Goal: Information Seeking & Learning: Check status

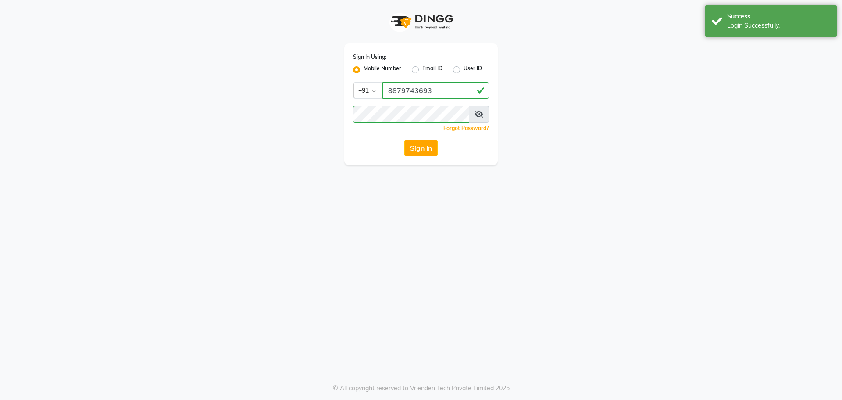
select select "5957"
select select "service"
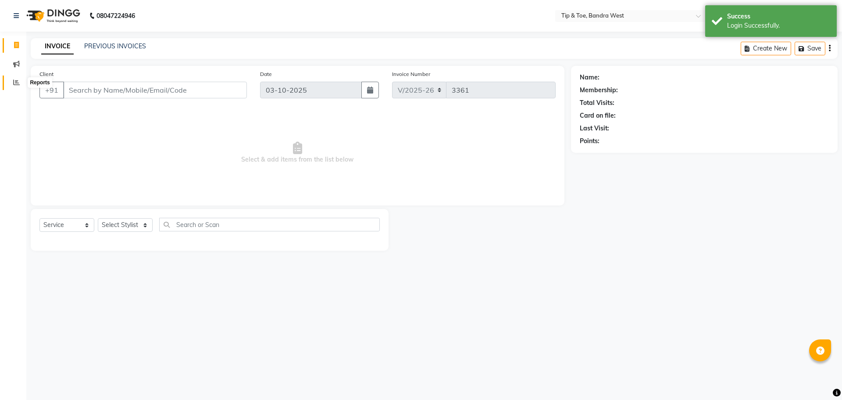
click at [16, 80] on icon at bounding box center [16, 82] width 7 height 7
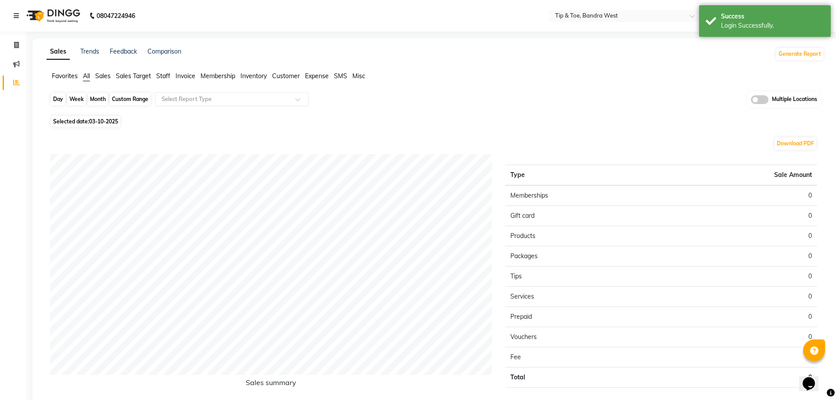
click at [58, 100] on div "Day" at bounding box center [58, 99] width 14 height 12
select select "10"
select select "2025"
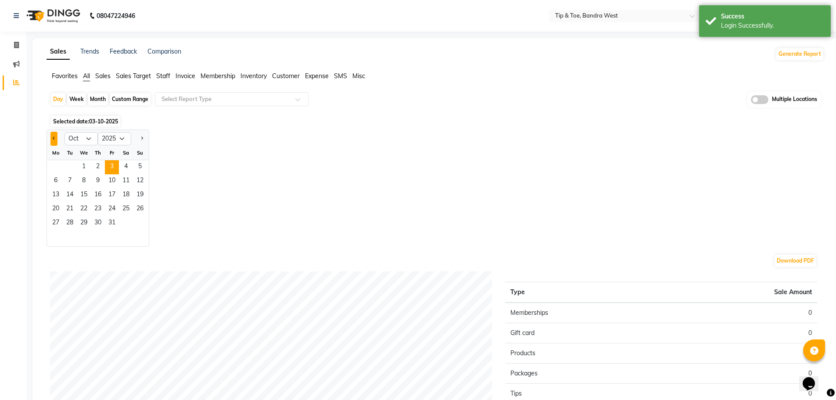
click at [54, 141] on button "Previous month" at bounding box center [53, 139] width 7 height 14
select select "9"
click at [56, 220] on span "29" at bounding box center [56, 223] width 14 height 14
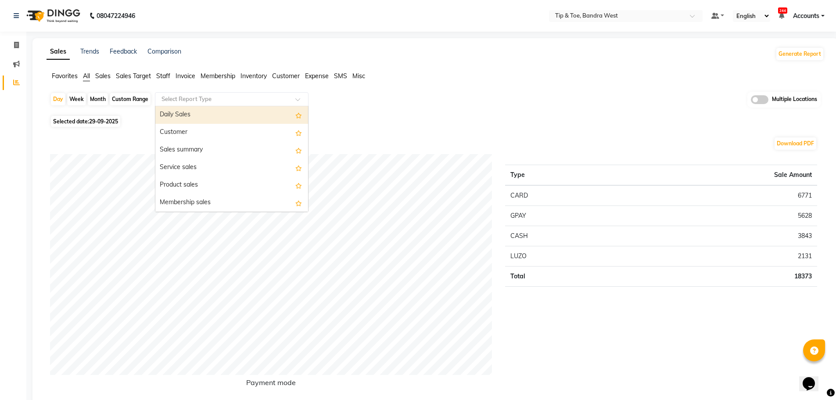
click at [200, 100] on input "text" at bounding box center [223, 99] width 126 height 9
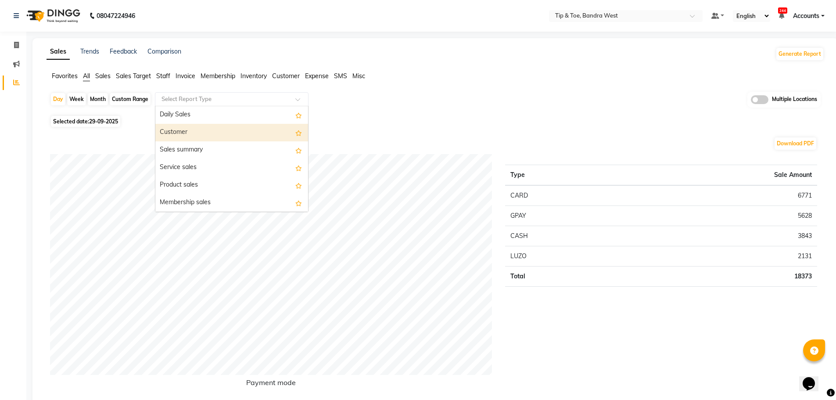
click at [194, 132] on div "Customer" at bounding box center [231, 133] width 153 height 18
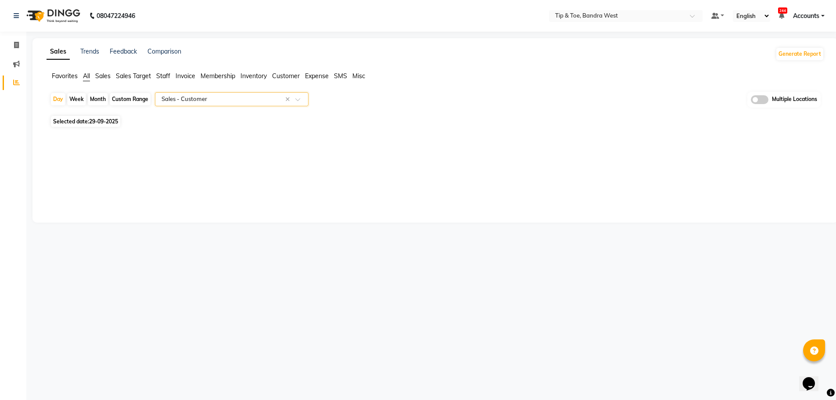
select select "full_report"
select select "csv"
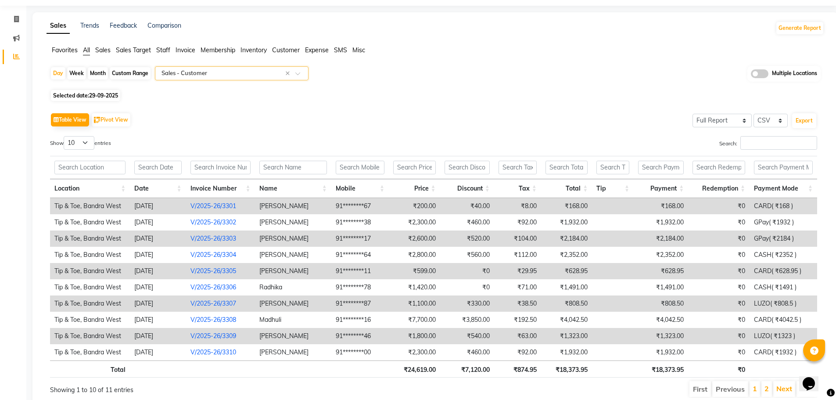
scroll to position [59, 0]
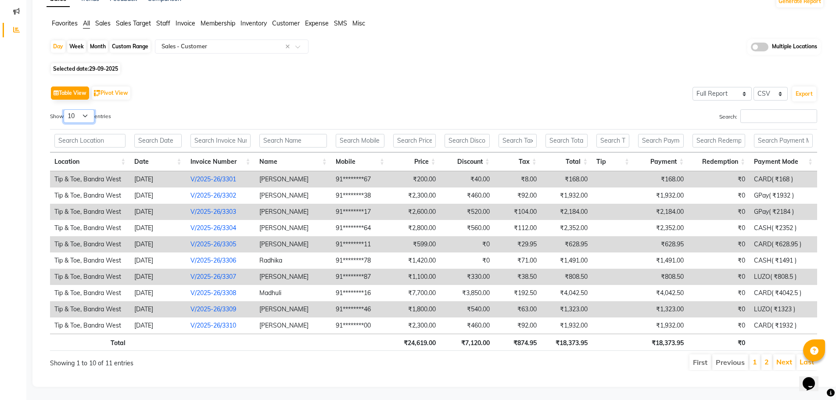
click at [90, 109] on select "10 25 50 100" at bounding box center [79, 116] width 31 height 14
select select "100"
click at [65, 109] on select "10 25 50 100" at bounding box center [79, 116] width 31 height 14
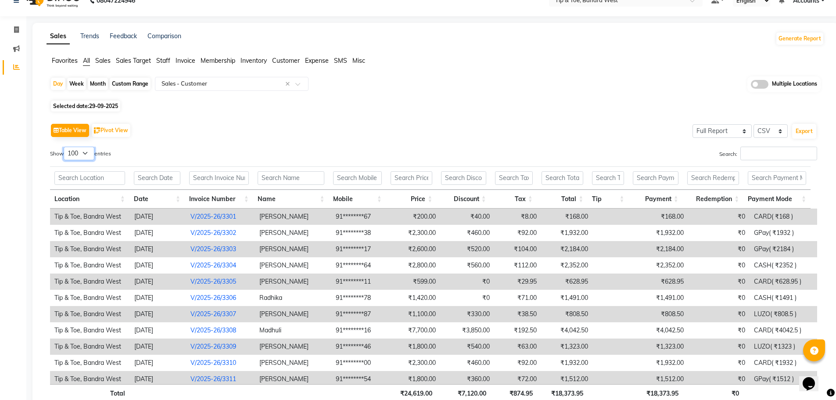
scroll to position [0, 0]
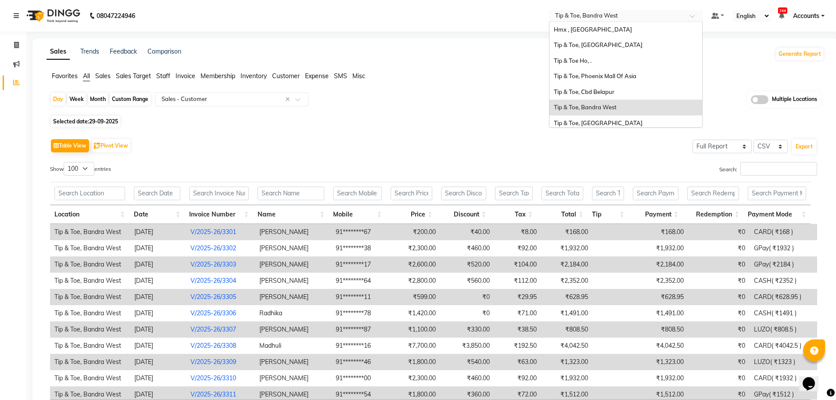
click at [615, 17] on input "text" at bounding box center [616, 16] width 127 height 9
click at [591, 75] on span "Tip & Toe, Phoenix Mall Of Asia" at bounding box center [595, 75] width 82 height 7
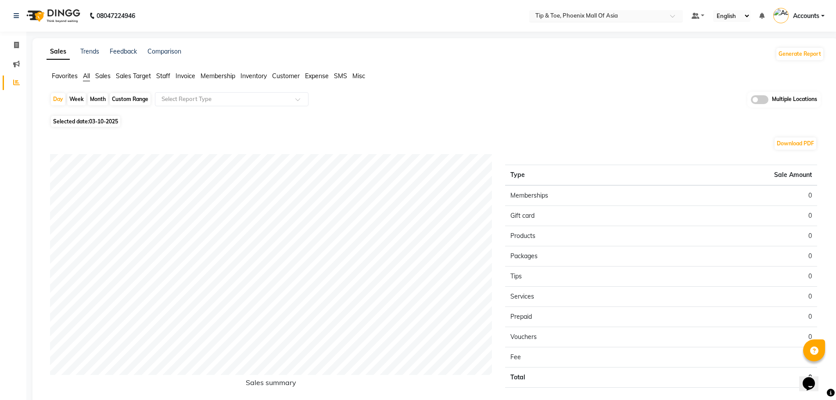
click at [593, 16] on input "text" at bounding box center [597, 16] width 127 height 9
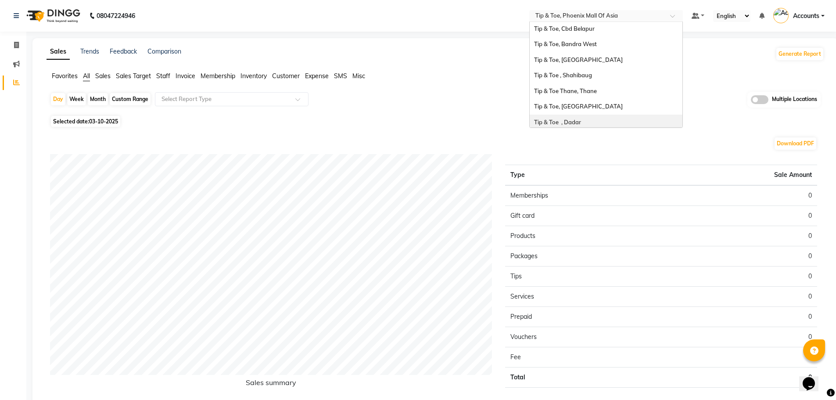
scroll to position [44, 0]
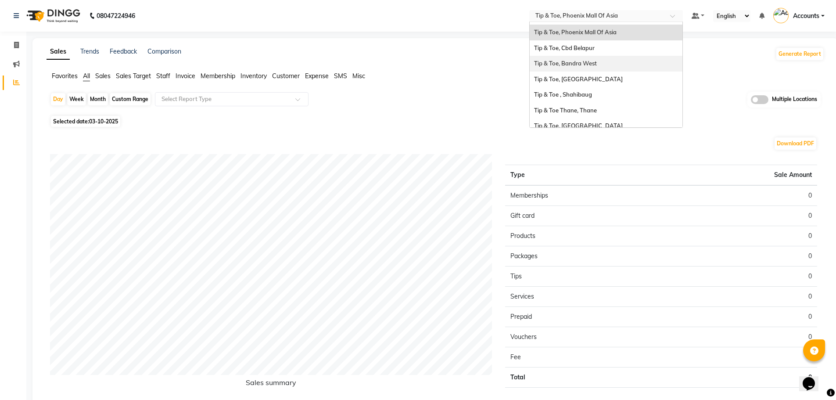
click at [588, 66] on span "Tip & Toe, Bandra West" at bounding box center [565, 63] width 63 height 7
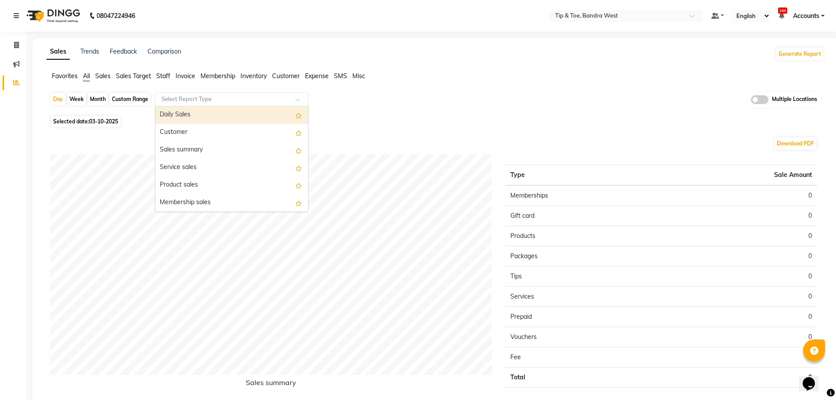
click at [203, 103] on input "text" at bounding box center [223, 99] width 126 height 9
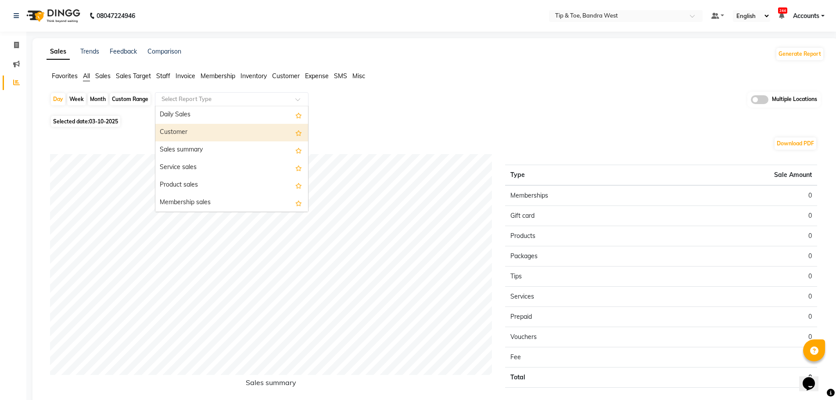
click at [201, 130] on div "Customer" at bounding box center [231, 133] width 153 height 18
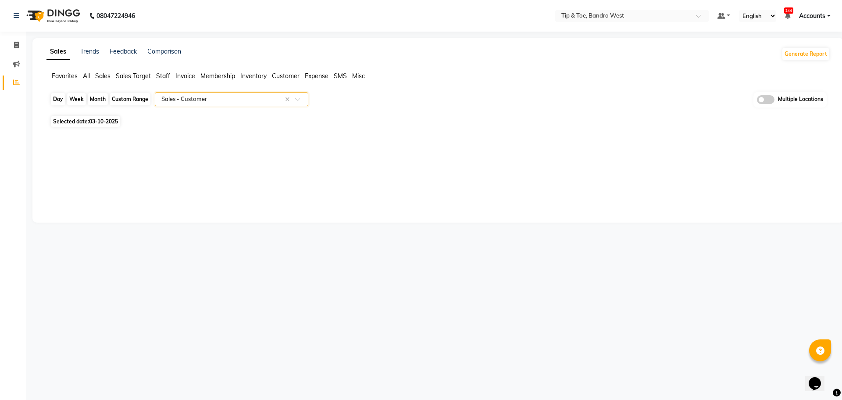
click at [59, 100] on div "Day" at bounding box center [58, 99] width 14 height 12
select select "10"
select select "2025"
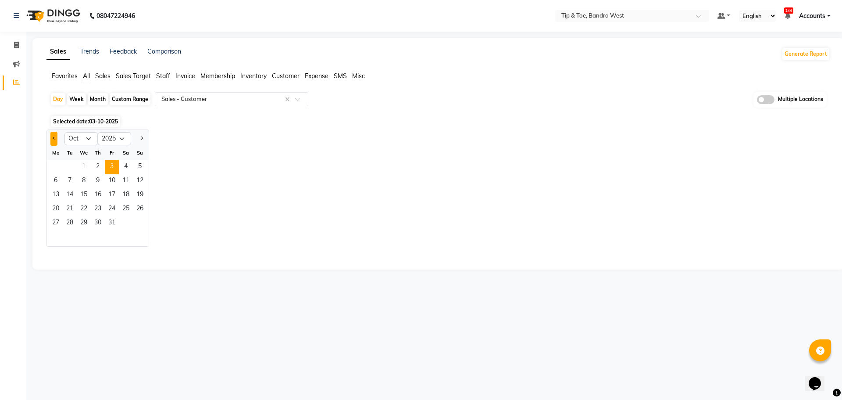
click at [54, 138] on span "Previous month" at bounding box center [54, 137] width 3 height 3
select select "9"
click at [57, 221] on span "29" at bounding box center [56, 223] width 14 height 14
select select "full_report"
select select "csv"
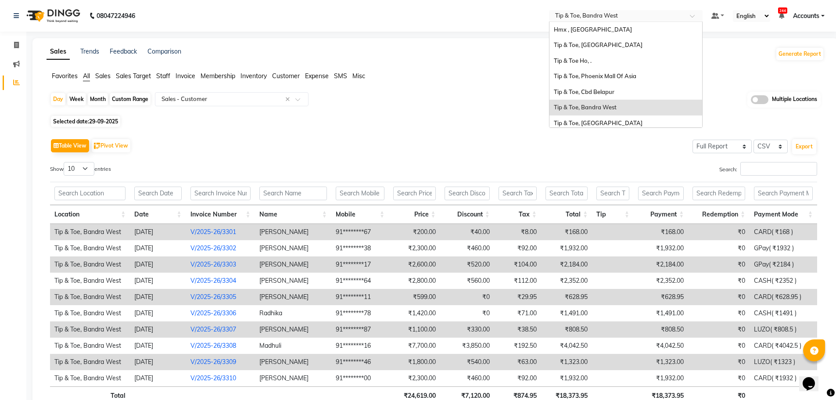
click at [617, 14] on input "text" at bounding box center [616, 16] width 127 height 9
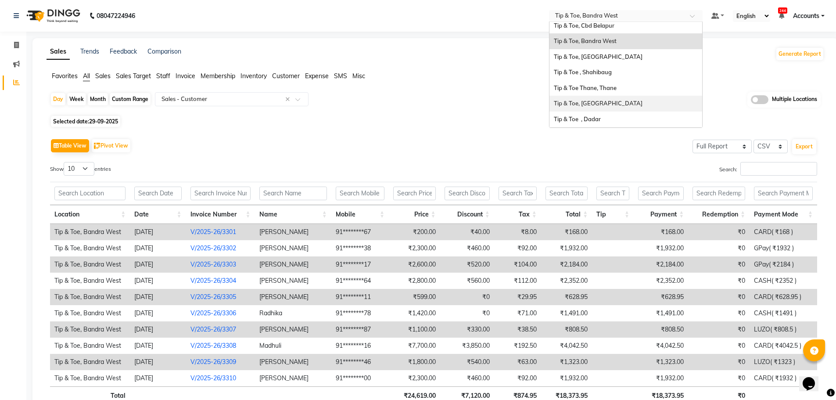
scroll to position [88, 0]
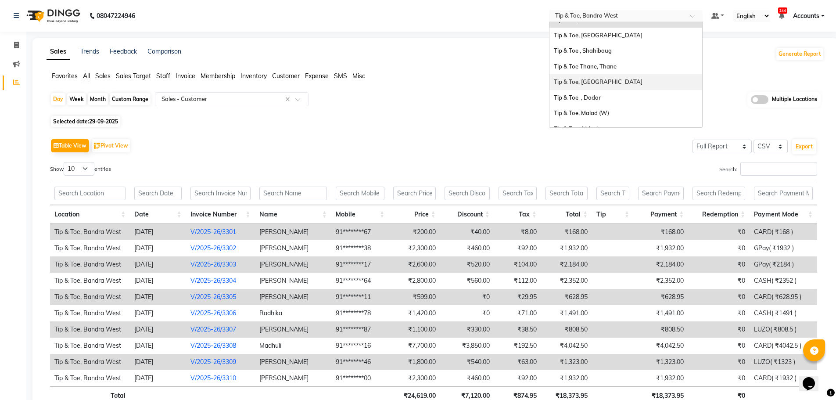
click at [594, 79] on span "Tip & Toe, [GEOGRAPHIC_DATA]" at bounding box center [598, 81] width 89 height 7
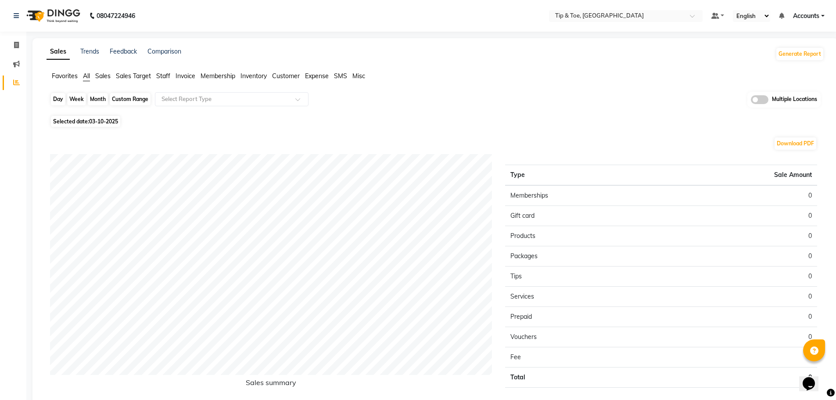
click at [53, 100] on div "Day" at bounding box center [58, 99] width 14 height 12
select select "10"
select select "2025"
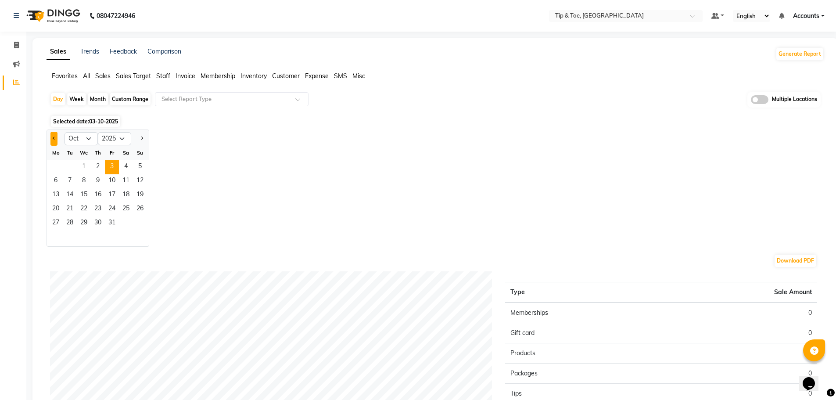
click at [51, 140] on button "Previous month" at bounding box center [53, 139] width 7 height 14
select select "9"
click at [53, 223] on span "29" at bounding box center [56, 223] width 14 height 14
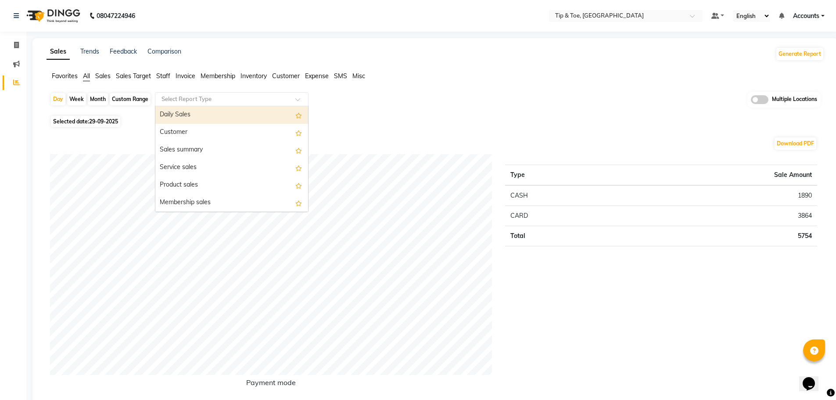
click at [207, 100] on input "text" at bounding box center [223, 99] width 126 height 9
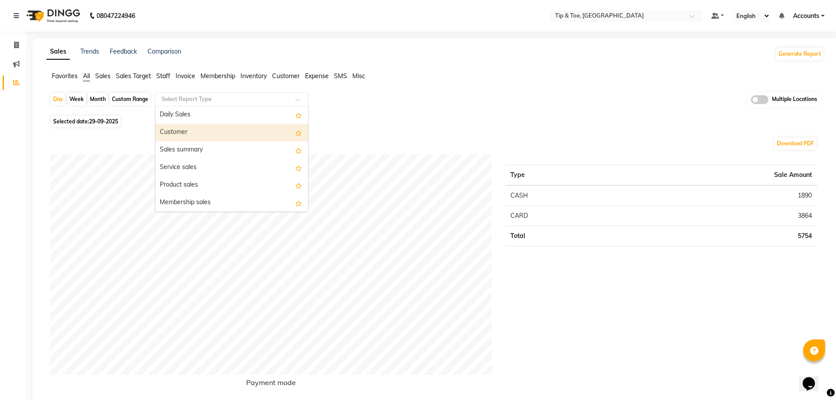
click at [192, 132] on div "Customer" at bounding box center [231, 133] width 153 height 18
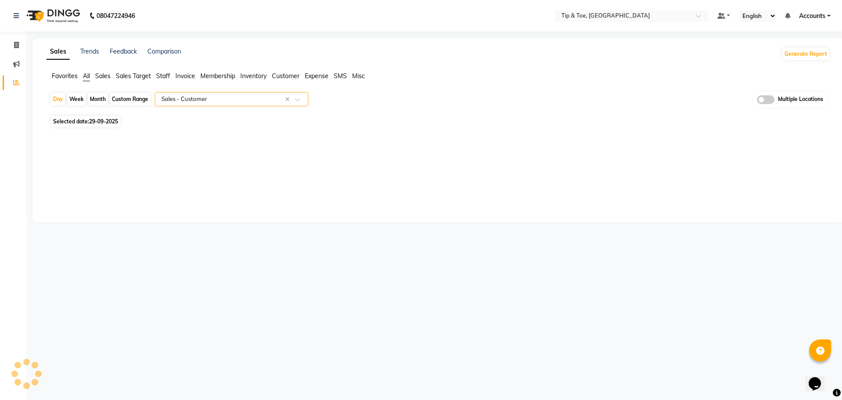
select select "full_report"
select select "csv"
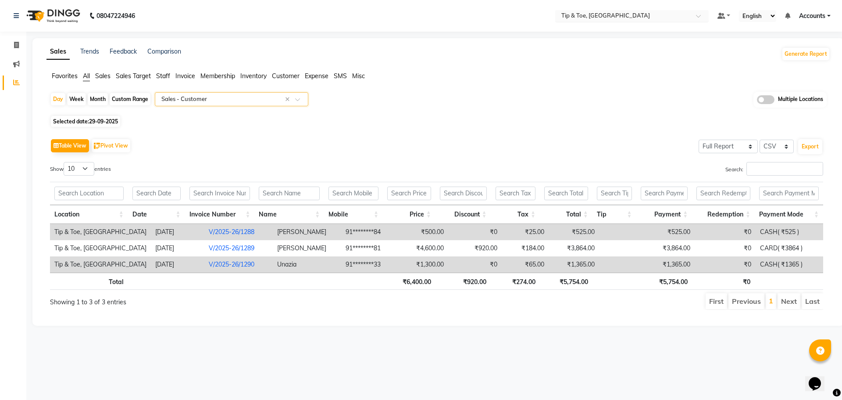
click at [579, 17] on input "text" at bounding box center [623, 16] width 127 height 9
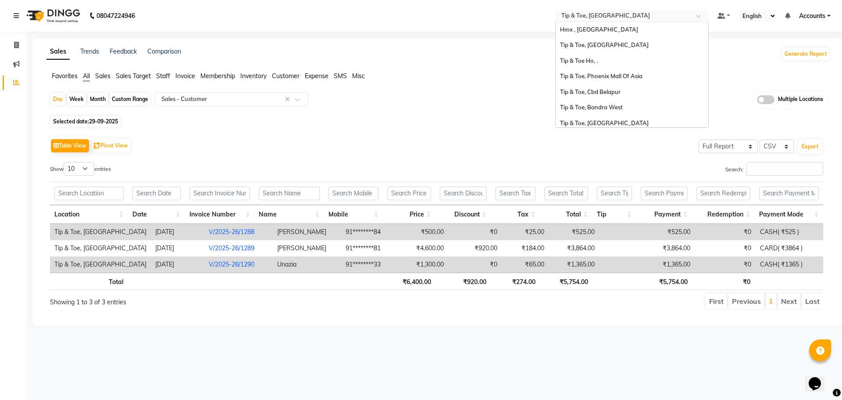
scroll to position [140, 0]
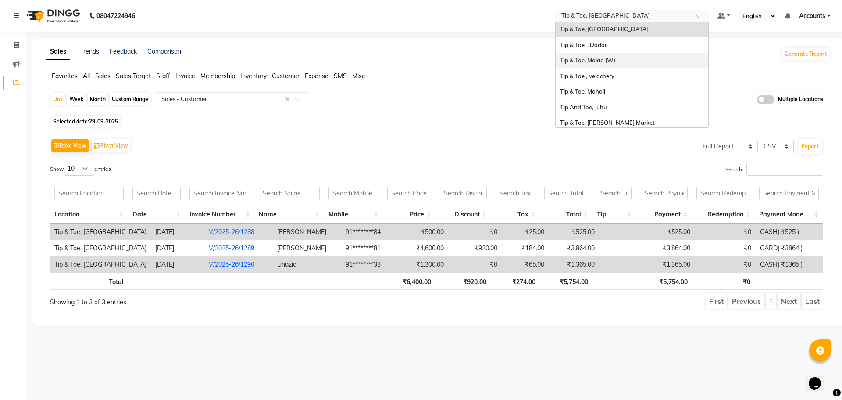
click at [593, 55] on div "Tip & Toe, Malad (W)" at bounding box center [632, 61] width 153 height 16
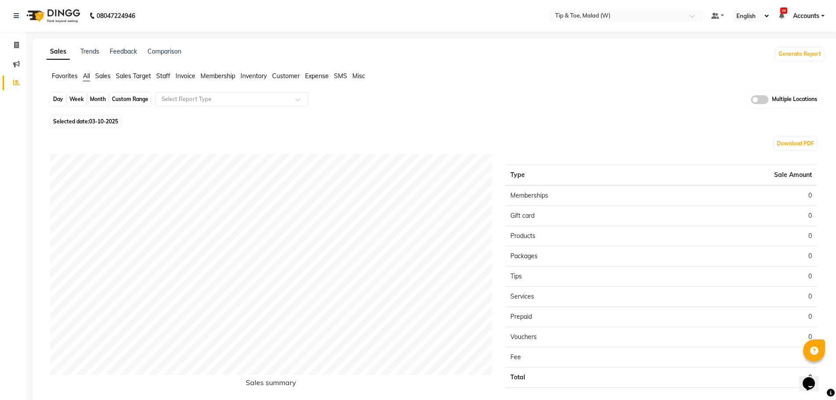
click at [61, 98] on div "Day" at bounding box center [58, 99] width 14 height 12
select select "10"
select select "2025"
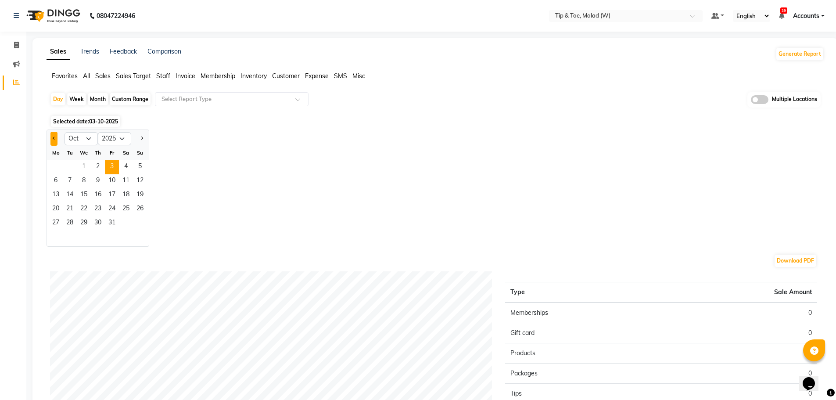
click at [54, 135] on button "Previous month" at bounding box center [53, 139] width 7 height 14
click at [54, 136] on button "Previous month" at bounding box center [53, 139] width 7 height 14
click at [141, 138] on span "Next month" at bounding box center [141, 137] width 3 height 3
select select "9"
click at [55, 225] on span "29" at bounding box center [56, 223] width 14 height 14
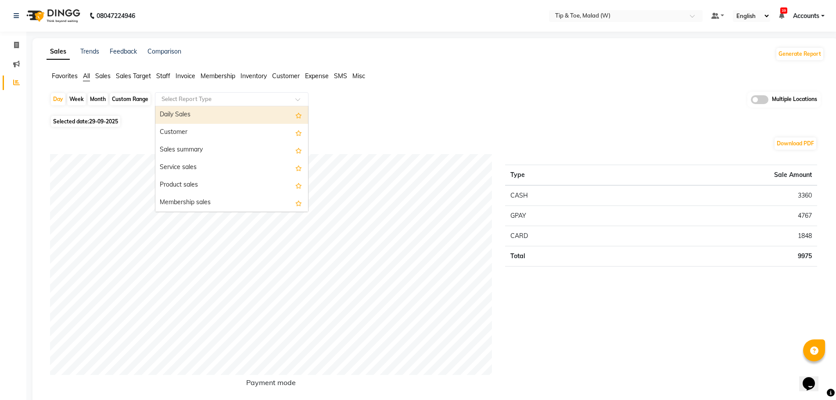
click at [175, 101] on input "text" at bounding box center [223, 99] width 126 height 9
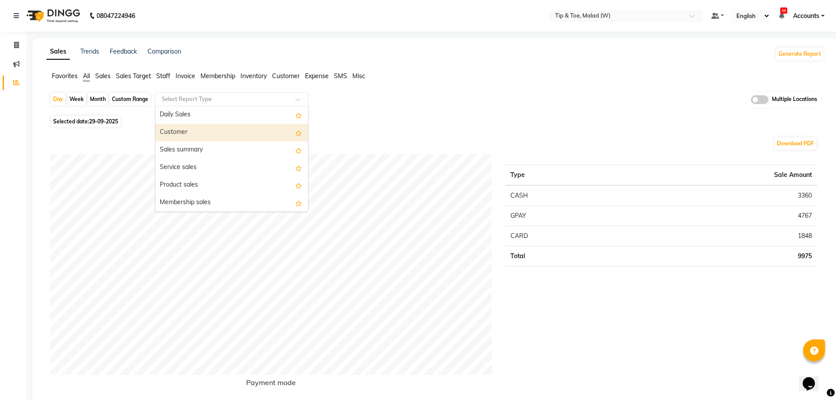
click at [178, 136] on div "Customer" at bounding box center [231, 133] width 153 height 18
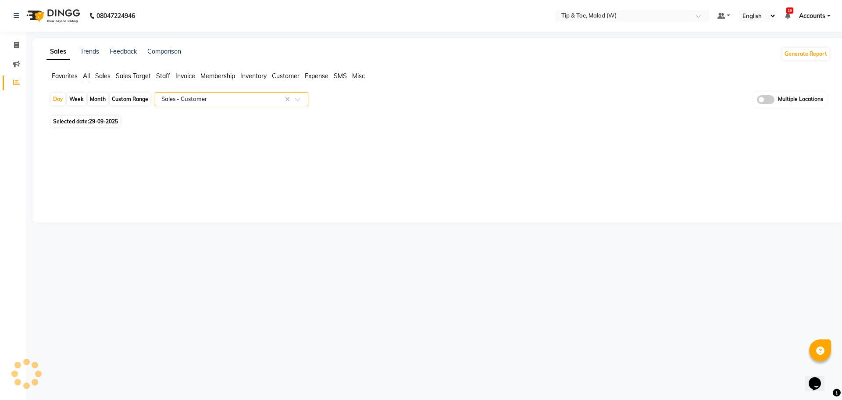
select select "full_report"
select select "csv"
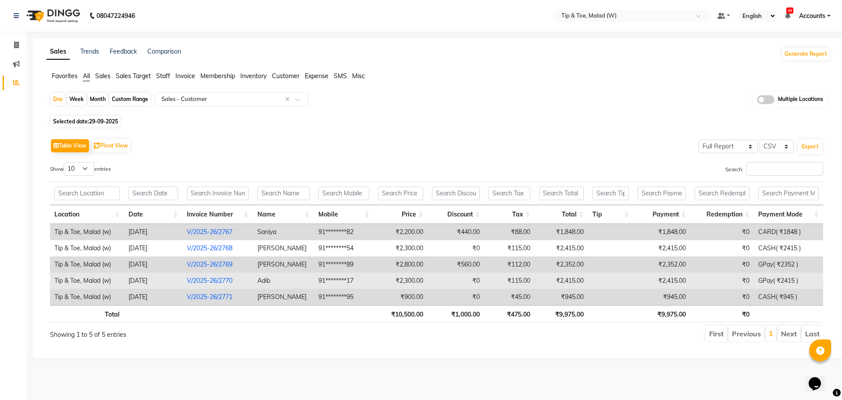
click at [222, 280] on link "V/2025-26/2770" at bounding box center [210, 280] width 46 height 8
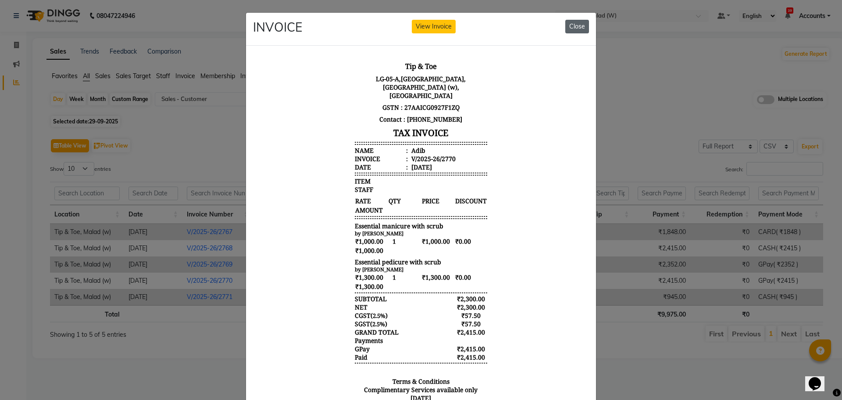
click at [574, 26] on button "Close" at bounding box center [578, 27] width 24 height 14
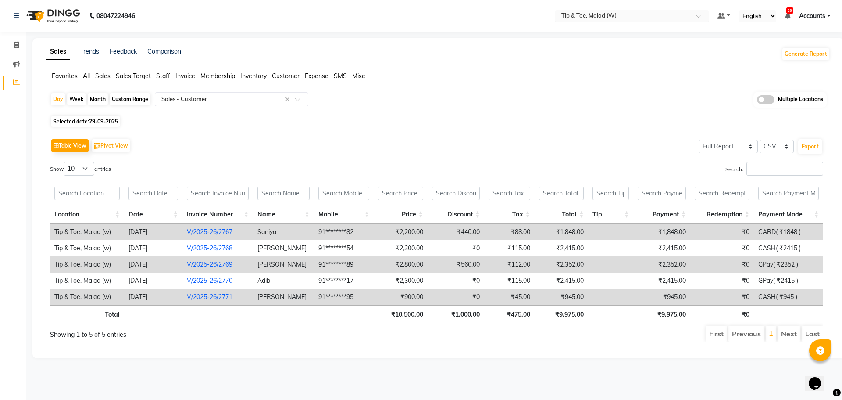
drag, startPoint x: 591, startPoint y: 13, endPoint x: 589, endPoint y: 17, distance: 4.5
click at [591, 13] on input "text" at bounding box center [623, 16] width 127 height 9
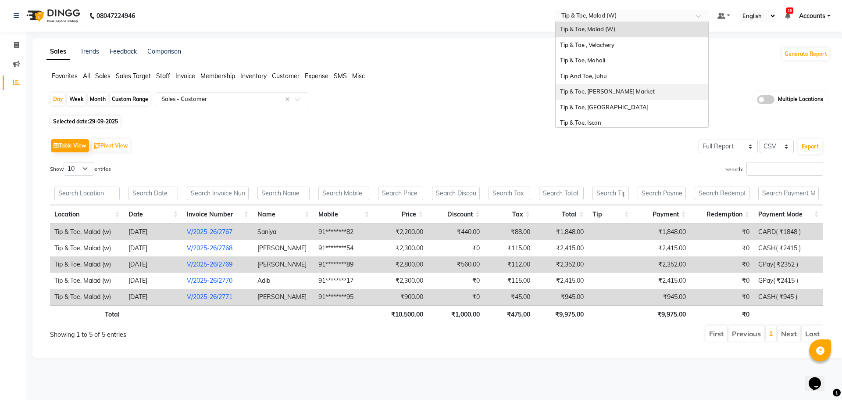
scroll to position [190, 0]
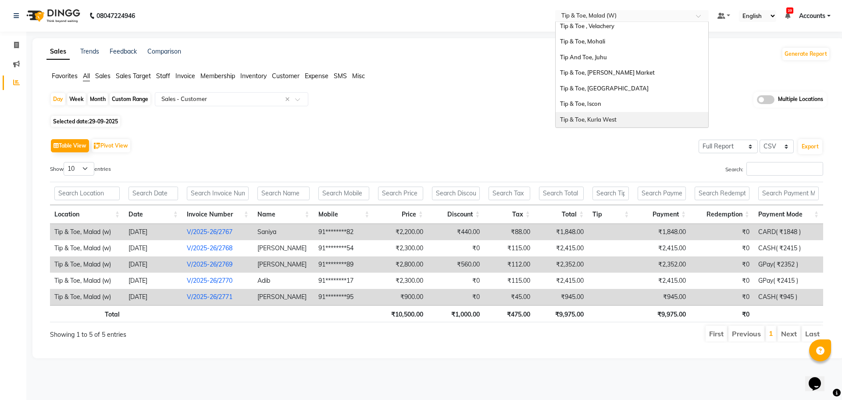
click at [604, 120] on span "Tip & Toe, Kurla West" at bounding box center [588, 119] width 57 height 7
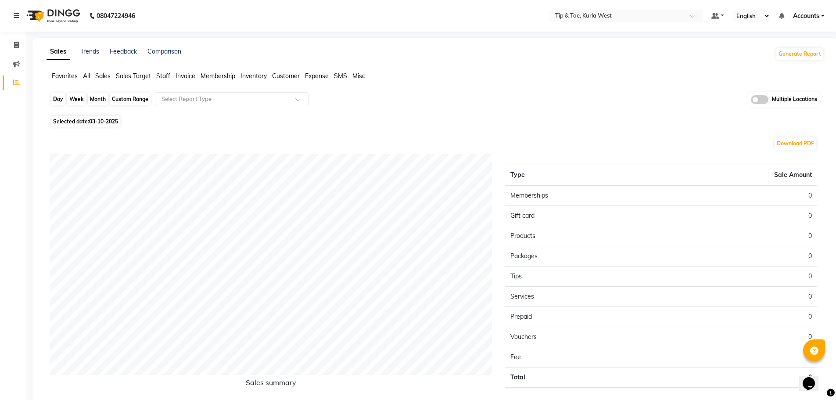
click at [58, 96] on div "Day" at bounding box center [58, 99] width 14 height 12
select select "10"
select select "2025"
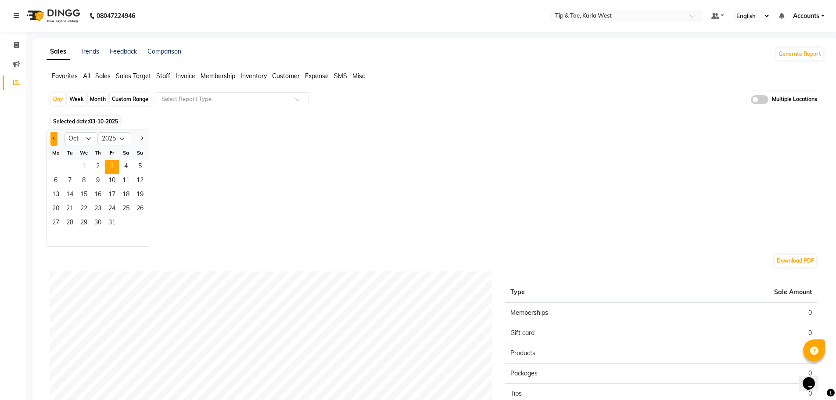
click at [53, 137] on span "Previous month" at bounding box center [54, 137] width 3 height 3
select select "9"
click at [58, 221] on span "29" at bounding box center [56, 223] width 14 height 14
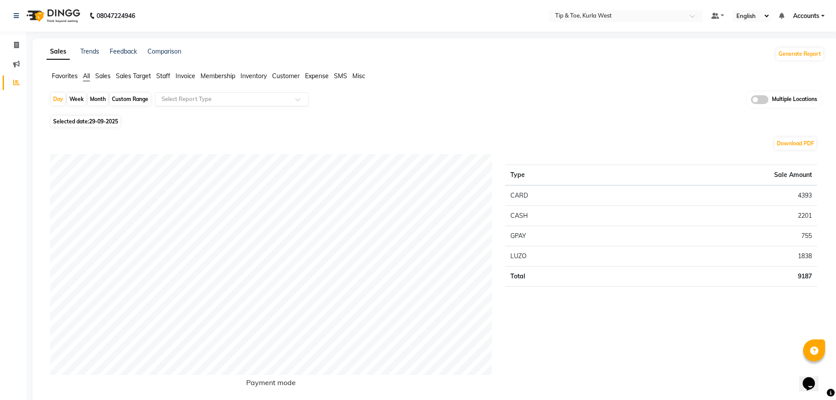
click at [249, 101] on input "text" at bounding box center [223, 99] width 126 height 9
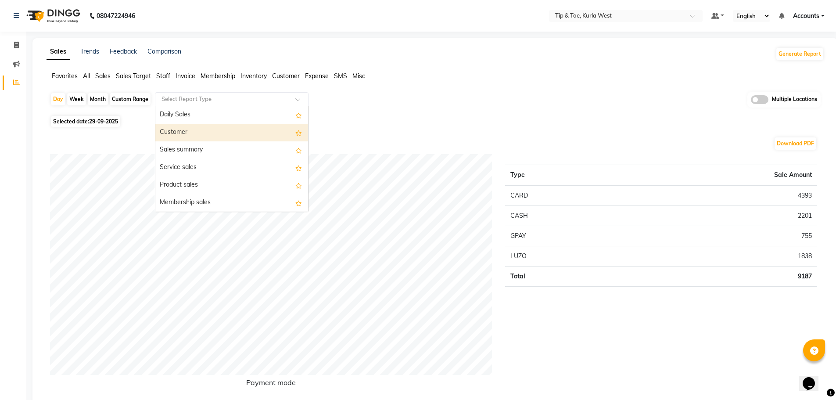
click at [227, 130] on div "Customer" at bounding box center [231, 133] width 153 height 18
select select "full_report"
select select "csv"
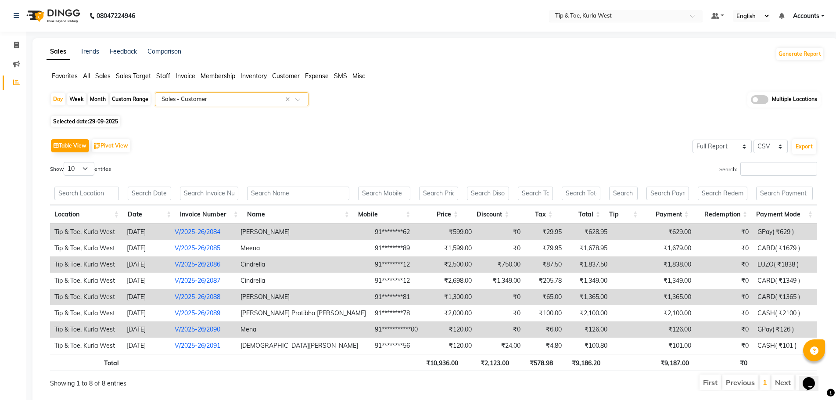
click at [579, 13] on input "text" at bounding box center [616, 16] width 127 height 9
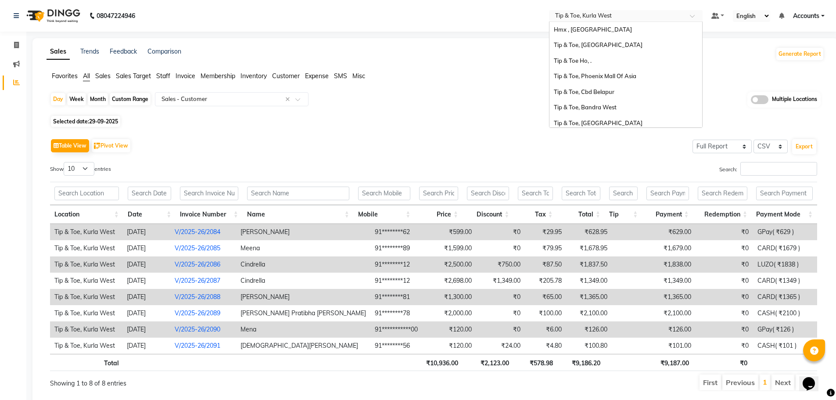
scroll to position [191, 0]
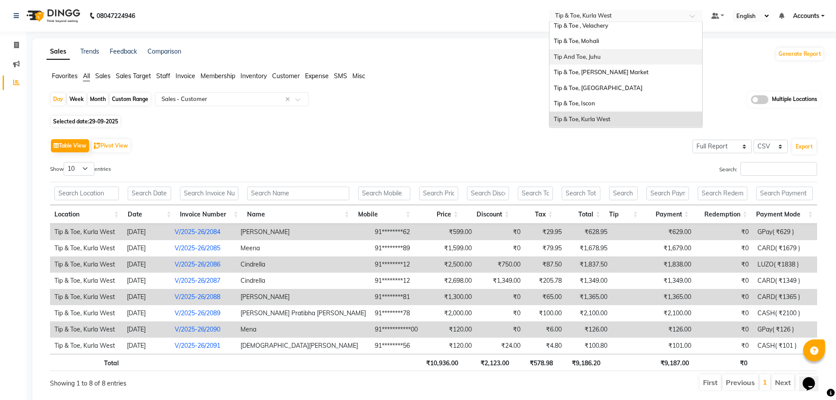
click at [587, 55] on span "Tip And Toe, Juhu" at bounding box center [577, 56] width 47 height 7
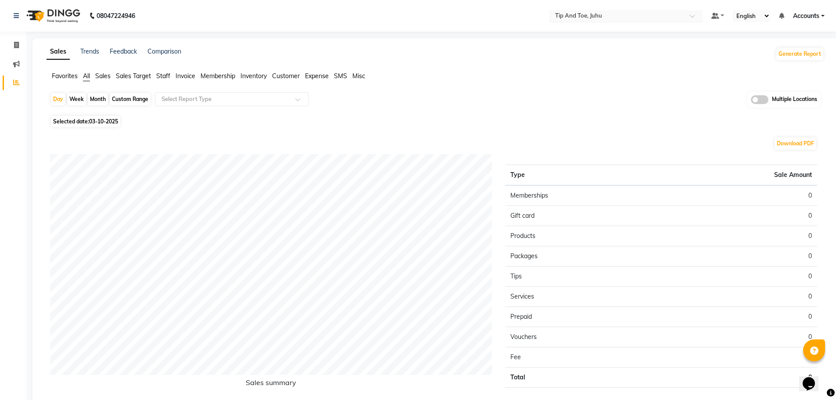
click at [614, 16] on input "text" at bounding box center [616, 16] width 127 height 9
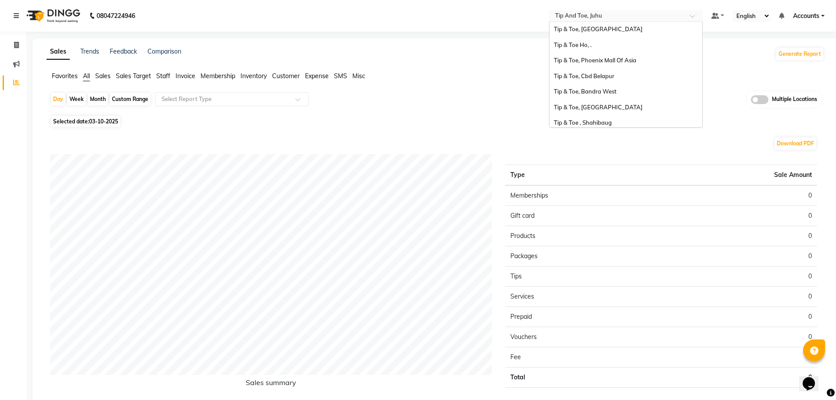
scroll to position [15, 0]
click at [603, 92] on span "Tip & Toe, Bandra West" at bounding box center [585, 91] width 63 height 7
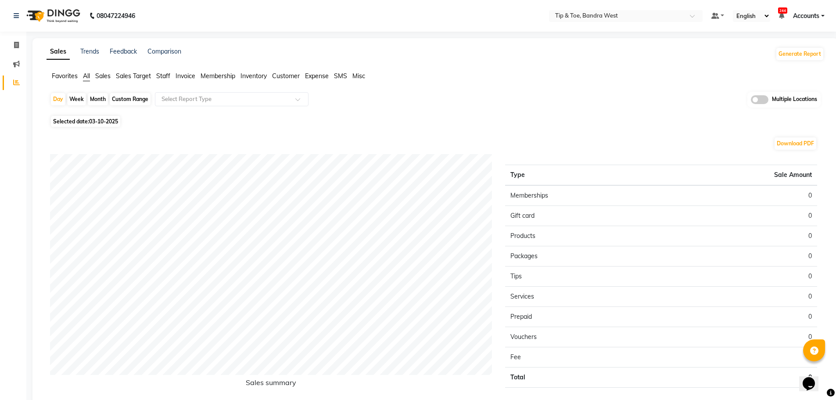
drag, startPoint x: 57, startPoint y: 95, endPoint x: 57, endPoint y: 121, distance: 25.9
click at [57, 94] on div "Day" at bounding box center [58, 99] width 14 height 12
select select "10"
select select "2025"
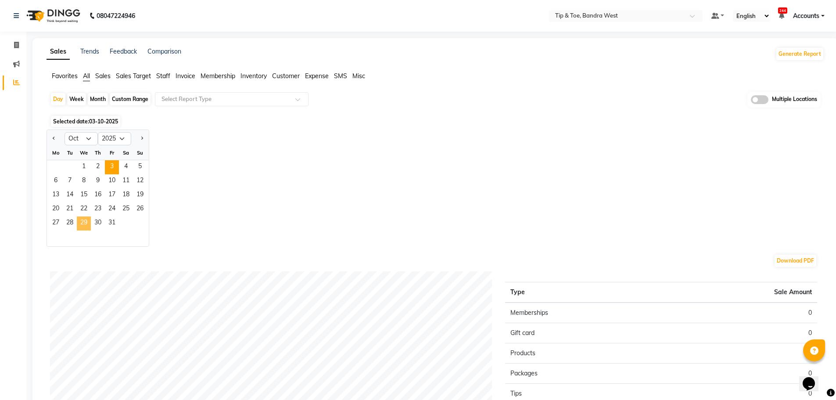
click at [82, 224] on span "29" at bounding box center [84, 223] width 14 height 14
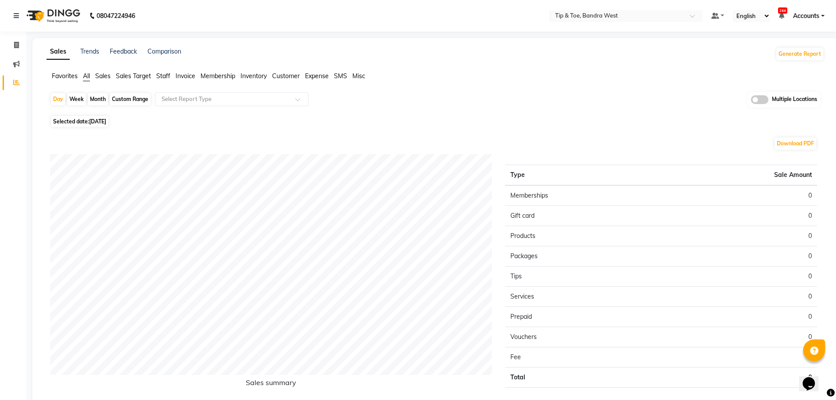
click at [132, 99] on div "Custom Range" at bounding box center [130, 99] width 41 height 12
select select "10"
select select "2025"
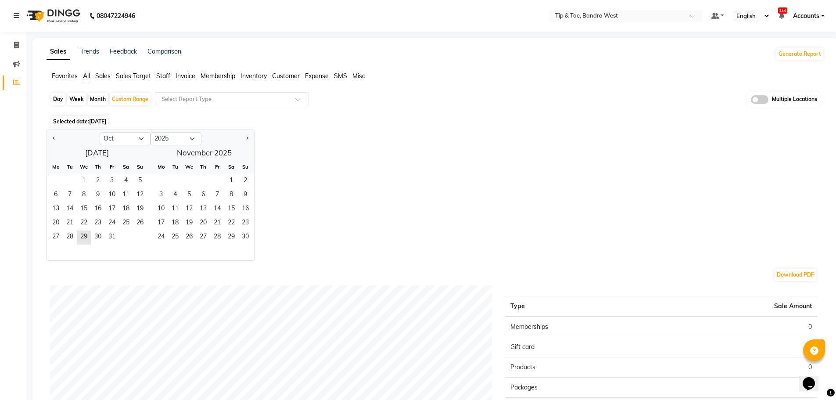
click at [59, 137] on div at bounding box center [73, 139] width 53 height 14
click at [47, 137] on div at bounding box center [73, 139] width 53 height 14
click at [53, 138] on span "Previous month" at bounding box center [54, 137] width 3 height 3
select select "9"
click at [55, 235] on span "29" at bounding box center [56, 237] width 14 height 14
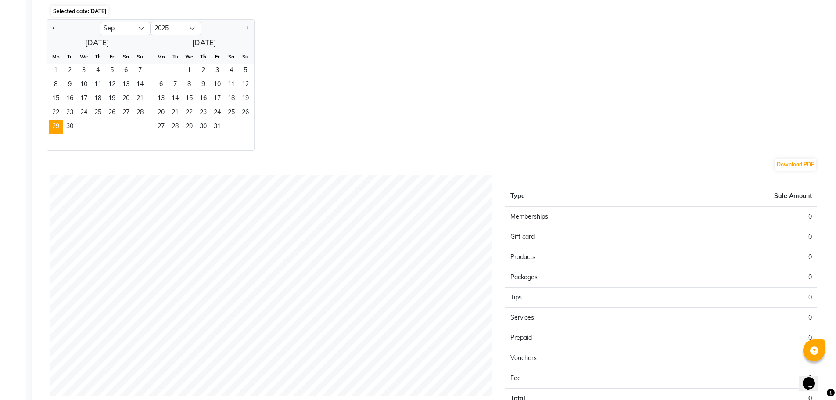
scroll to position [44, 0]
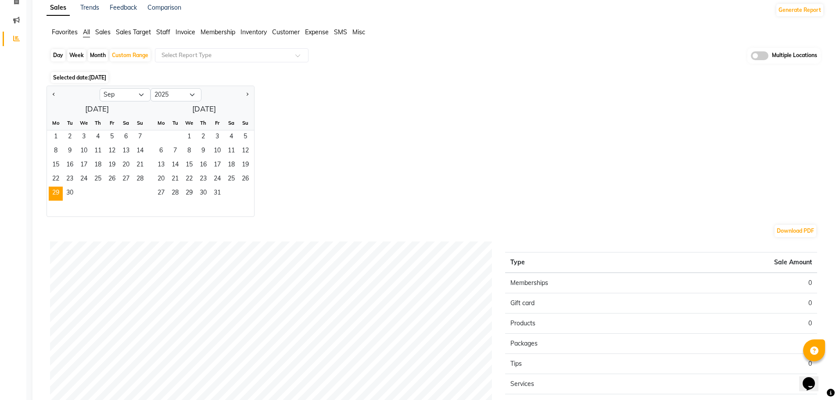
click at [363, 181] on div "Jan Feb Mar Apr May Jun Jul Aug Sep Oct Nov Dec 2015 2016 2017 2018 2019 2020 2…" at bounding box center [435, 151] width 777 height 131
click at [180, 53] on input "text" at bounding box center [223, 55] width 126 height 9
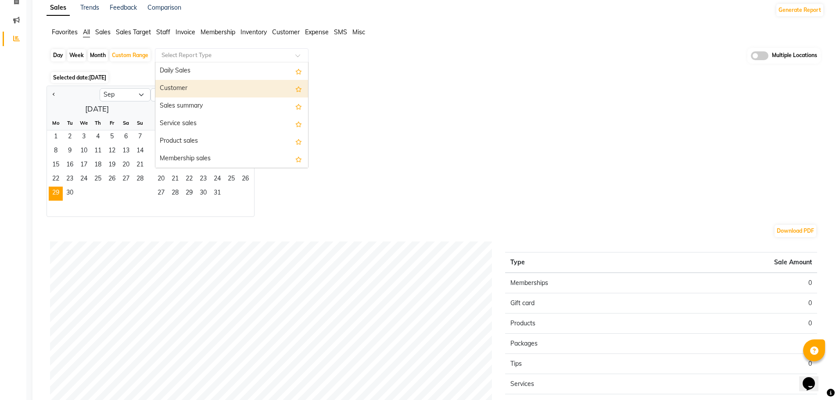
click at [192, 91] on div "Customer" at bounding box center [231, 89] width 153 height 18
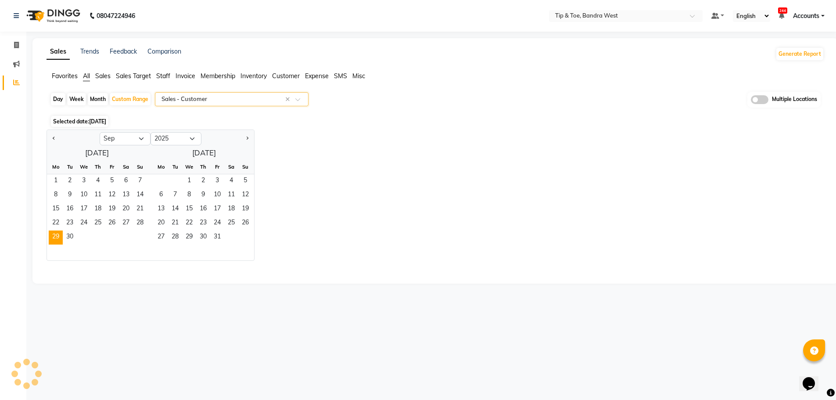
scroll to position [0, 0]
select select "full_report"
select select "csv"
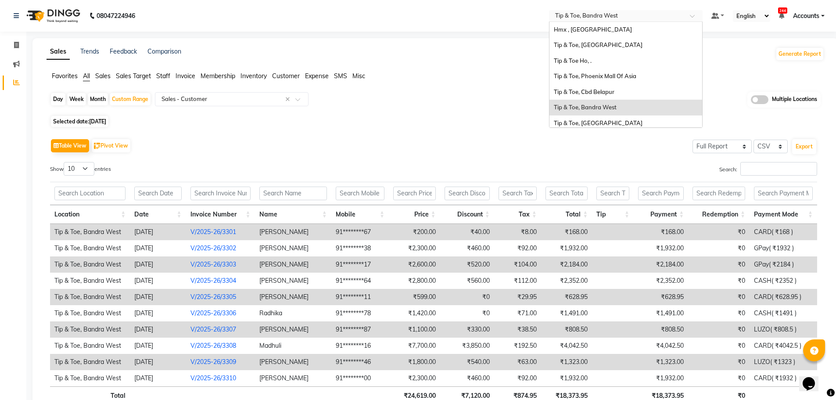
click at [601, 16] on input "text" at bounding box center [616, 16] width 127 height 9
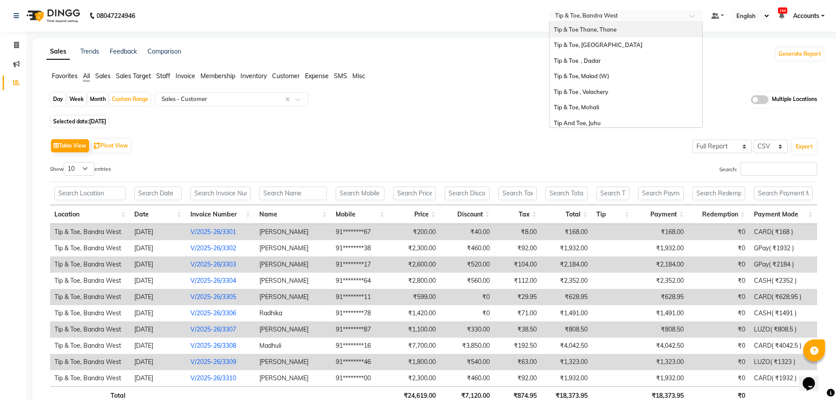
scroll to position [132, 0]
click at [605, 41] on span "Tip & Toe, [GEOGRAPHIC_DATA]" at bounding box center [598, 37] width 89 height 7
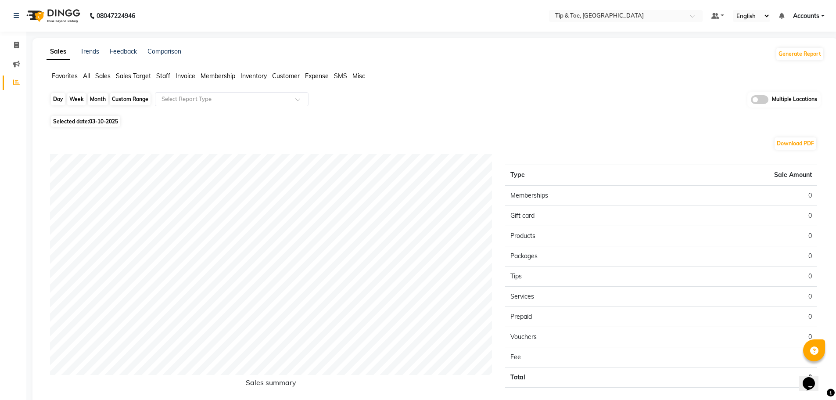
click at [58, 101] on div "Day" at bounding box center [58, 99] width 14 height 12
select select "10"
select select "2025"
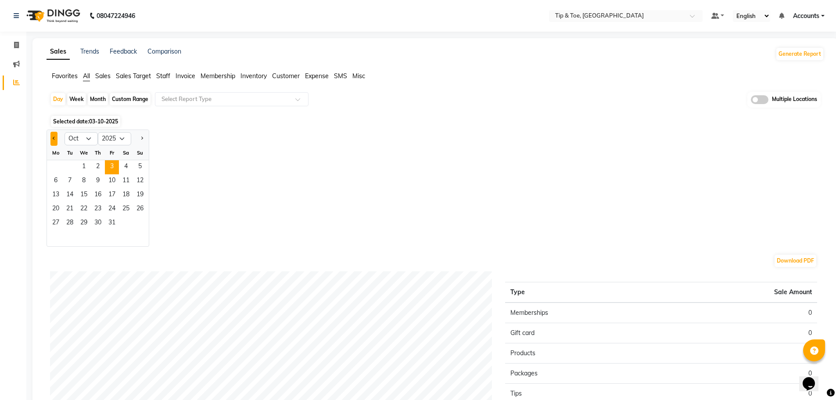
click at [52, 140] on button "Previous month" at bounding box center [53, 139] width 7 height 14
select select "9"
click at [54, 220] on span "29" at bounding box center [56, 223] width 14 height 14
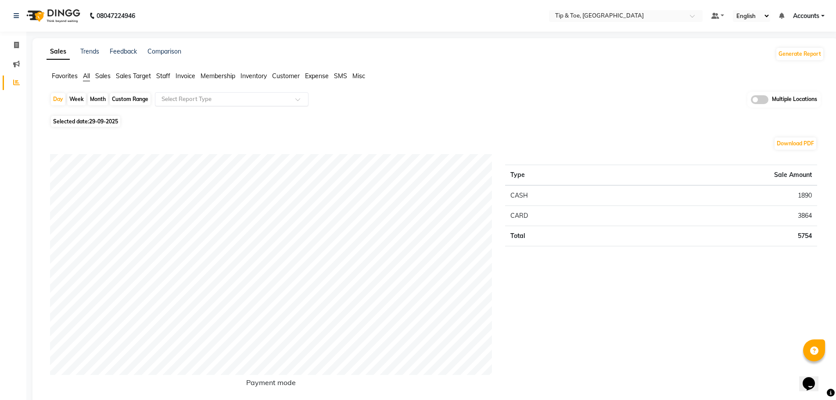
click at [201, 103] on input "text" at bounding box center [223, 99] width 126 height 9
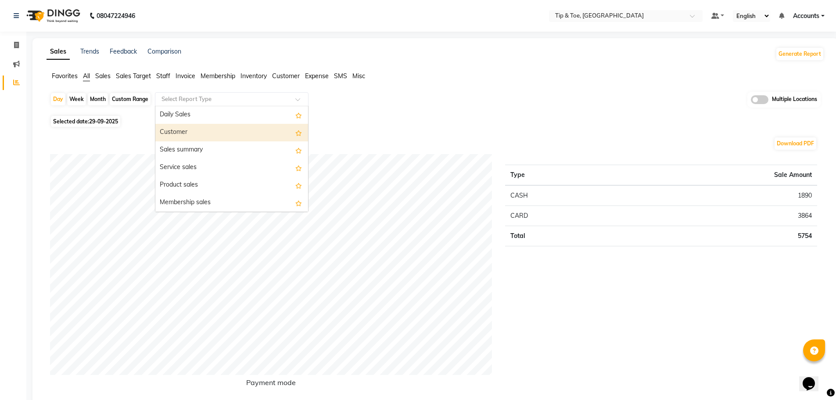
click at [205, 133] on div "Customer" at bounding box center [231, 133] width 153 height 18
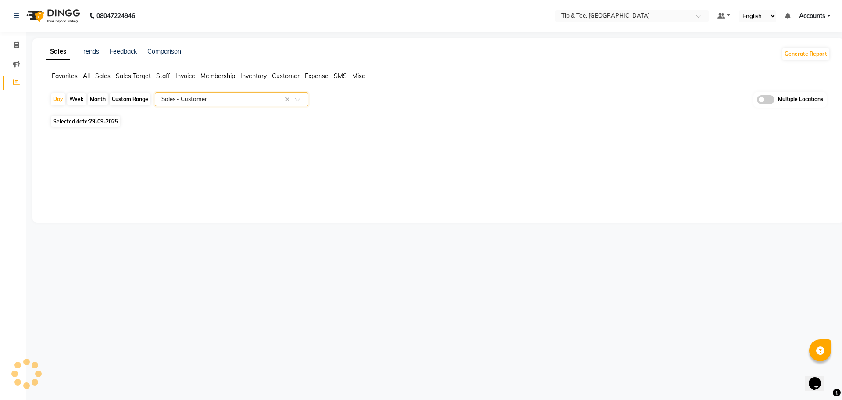
select select "full_report"
select select "csv"
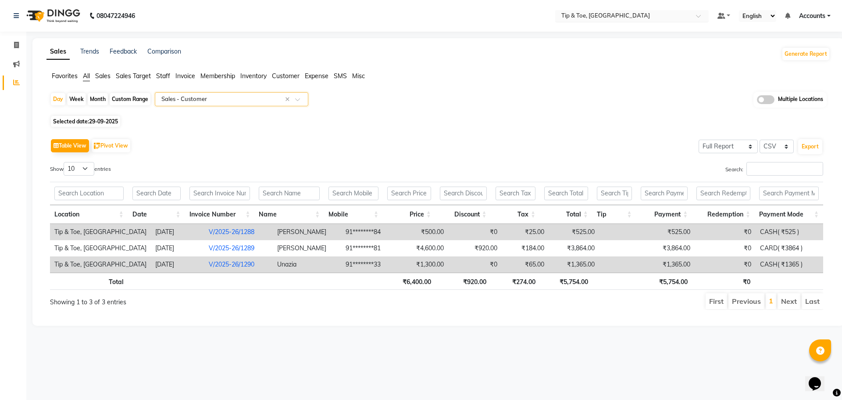
click at [615, 14] on input "text" at bounding box center [623, 16] width 127 height 9
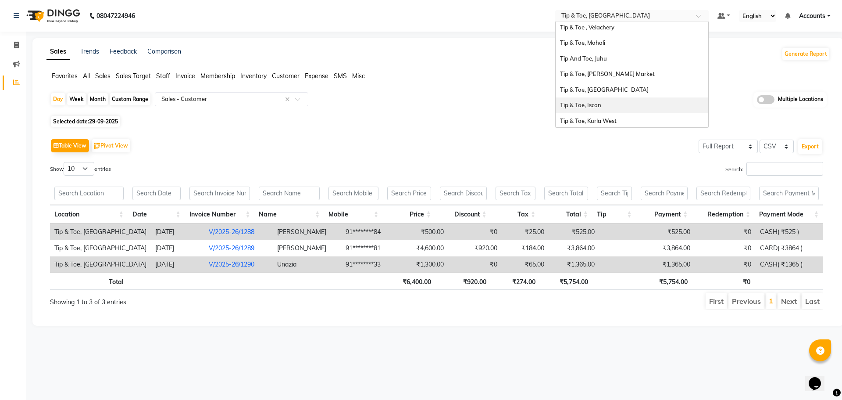
scroll to position [190, 0]
click at [586, 121] on span "Tip & Toe, Kurla West" at bounding box center [588, 119] width 57 height 7
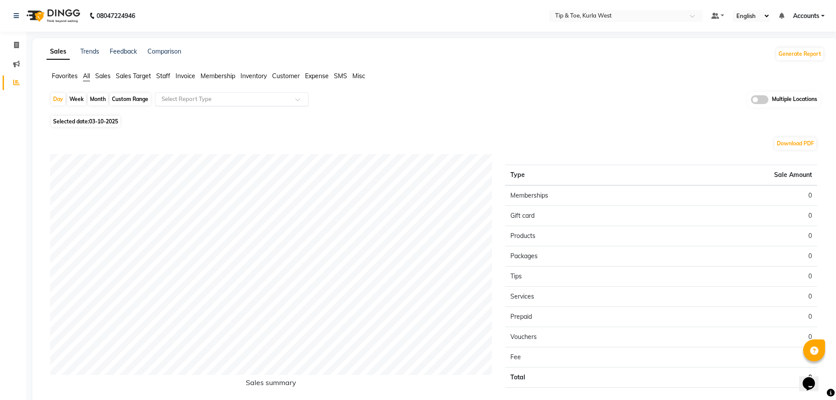
click at [178, 97] on input "text" at bounding box center [223, 99] width 126 height 9
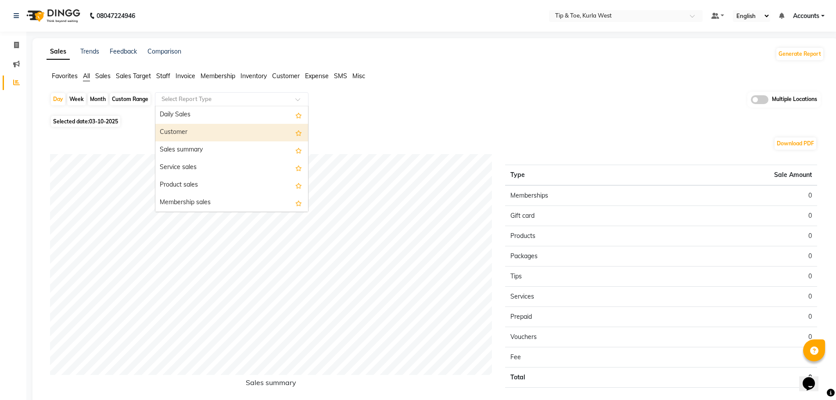
click at [178, 132] on div "Customer" at bounding box center [231, 133] width 153 height 18
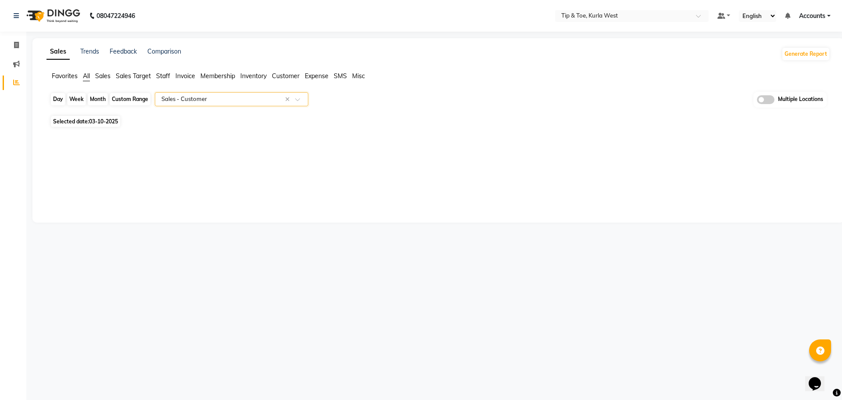
click at [60, 95] on div "Day" at bounding box center [58, 99] width 14 height 12
select select "10"
select select "2025"
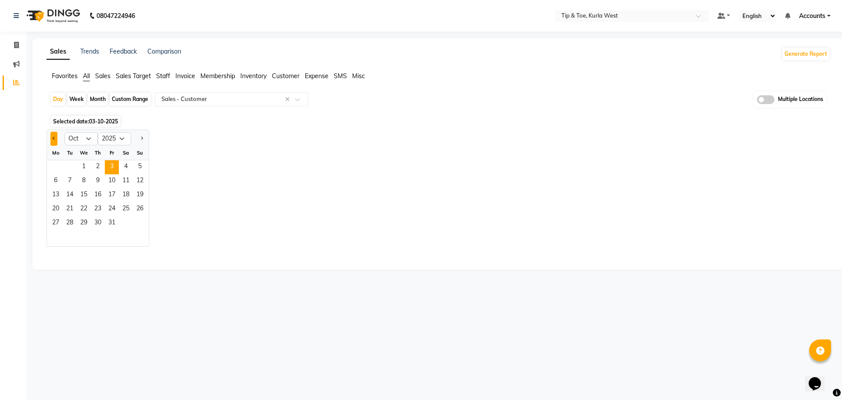
click at [55, 137] on span "Previous month" at bounding box center [54, 137] width 3 height 3
select select "9"
click at [56, 222] on span "29" at bounding box center [56, 223] width 14 height 14
select select "full_report"
select select "csv"
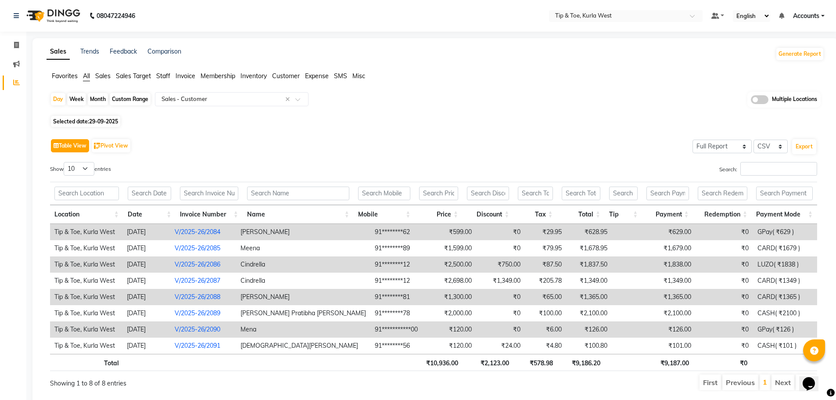
click at [51, 139] on button "Table View" at bounding box center [70, 145] width 38 height 13
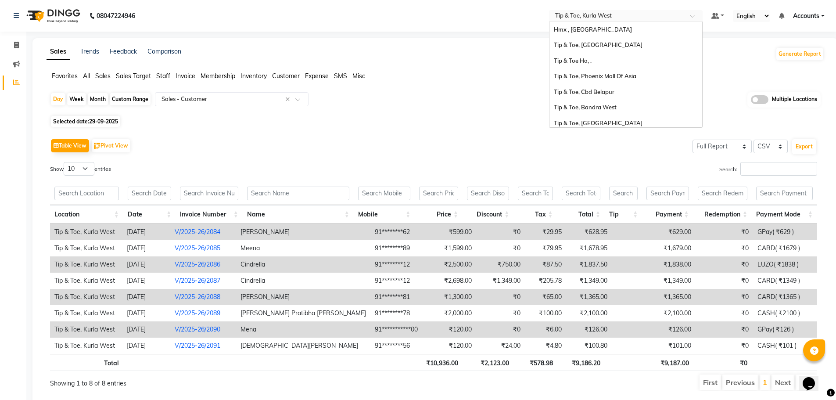
click at [621, 17] on input "text" at bounding box center [616, 16] width 127 height 9
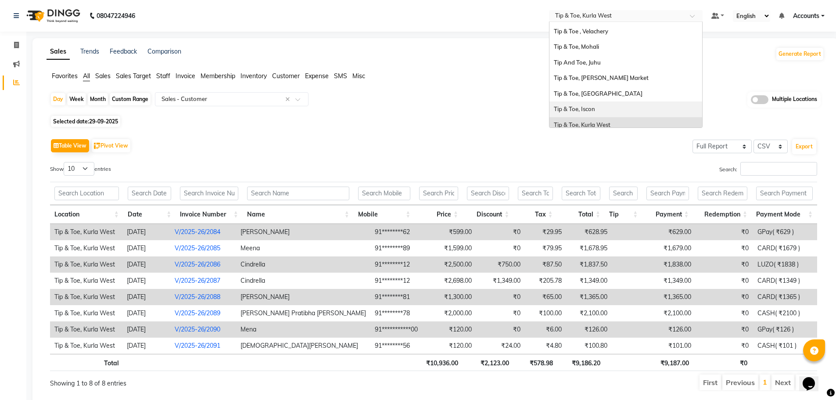
scroll to position [190, 0]
click at [585, 117] on span "Tip & Toe, Kurla West" at bounding box center [582, 119] width 57 height 7
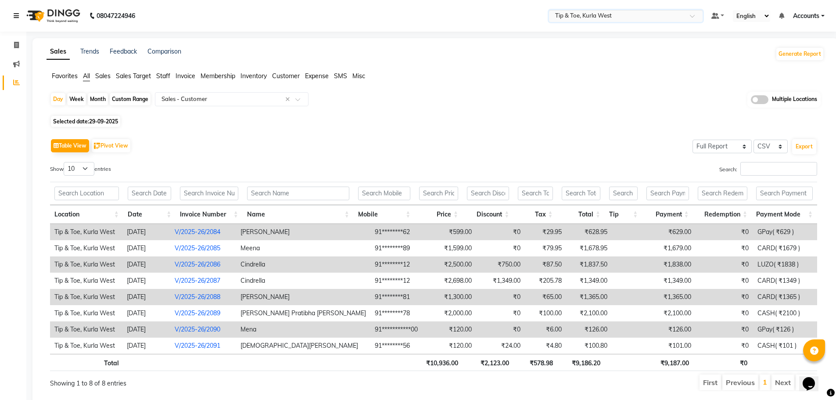
click at [14, 12] on link at bounding box center [18, 16] width 9 height 25
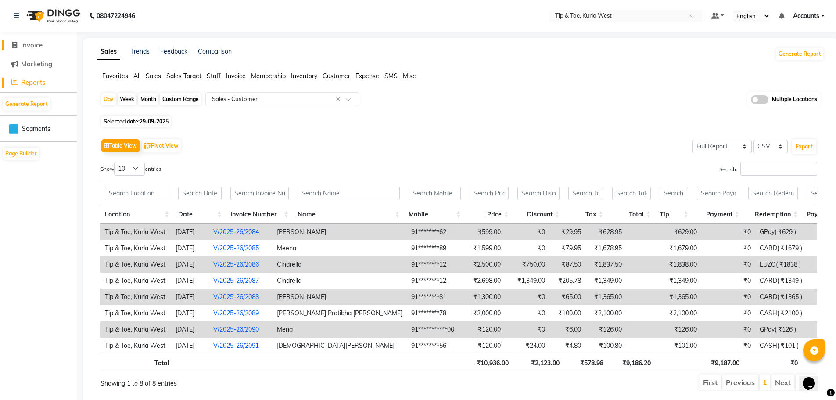
click at [35, 48] on span "Invoice" at bounding box center [31, 45] width 21 height 8
select select "5986"
select select "service"
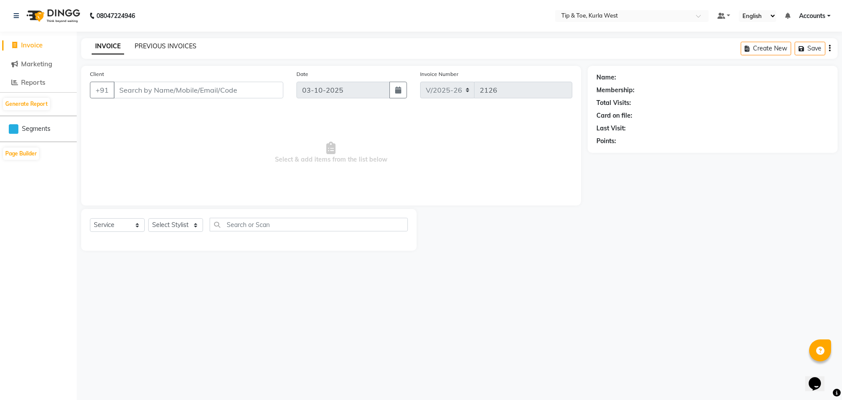
click at [167, 47] on link "PREVIOUS INVOICES" at bounding box center [166, 46] width 62 height 8
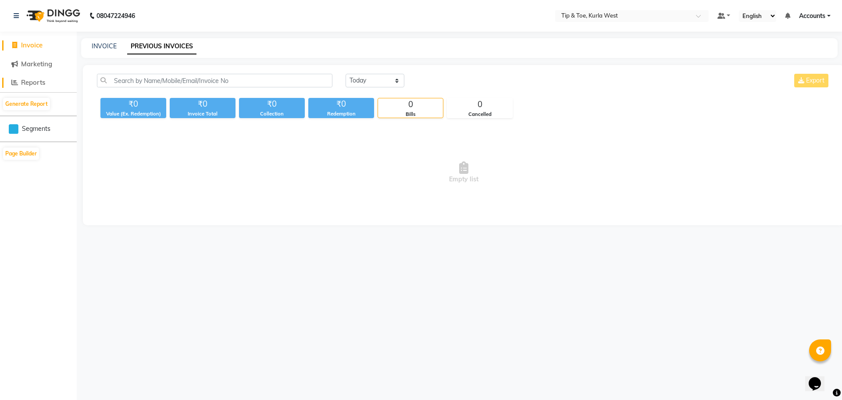
click at [34, 85] on span "Reports" at bounding box center [33, 82] width 24 height 8
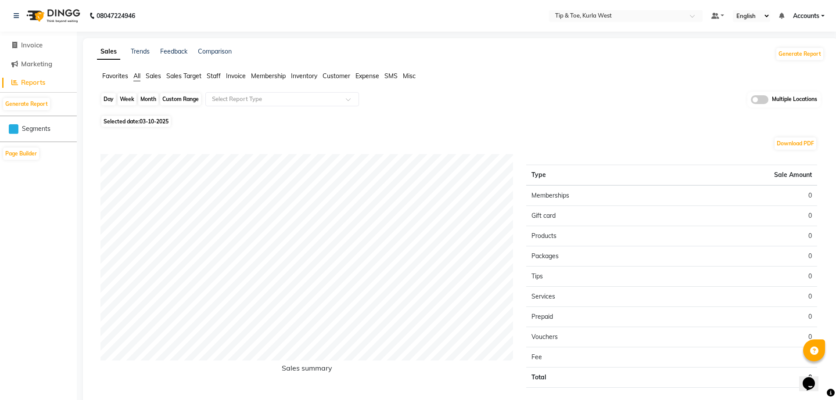
click at [104, 100] on div "Day" at bounding box center [108, 99] width 14 height 12
select select "10"
select select "2025"
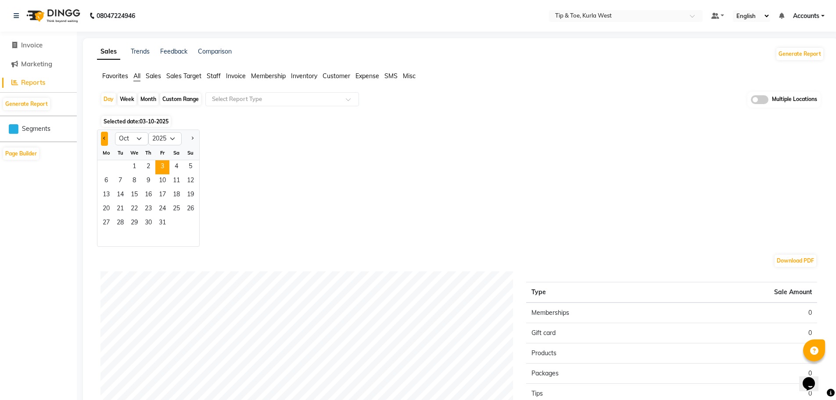
click at [101, 136] on button "Previous month" at bounding box center [104, 139] width 7 height 14
select select "9"
click at [122, 222] on span "30" at bounding box center [120, 223] width 14 height 14
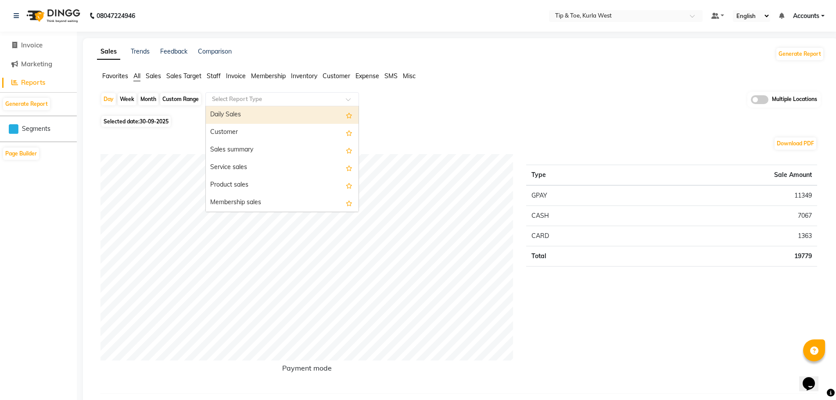
drag, startPoint x: 267, startPoint y: 99, endPoint x: 255, endPoint y: 102, distance: 12.4
click at [268, 99] on input "text" at bounding box center [273, 99] width 126 height 9
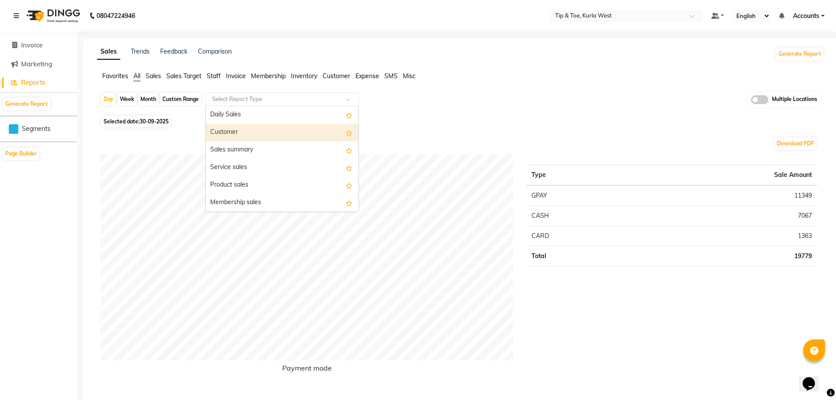
click at [216, 129] on div "Customer" at bounding box center [282, 133] width 153 height 18
select select "full_report"
select select "csv"
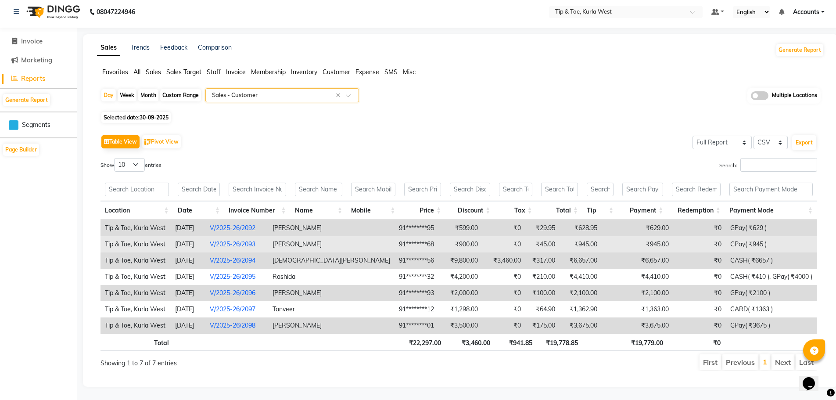
scroll to position [11, 0]
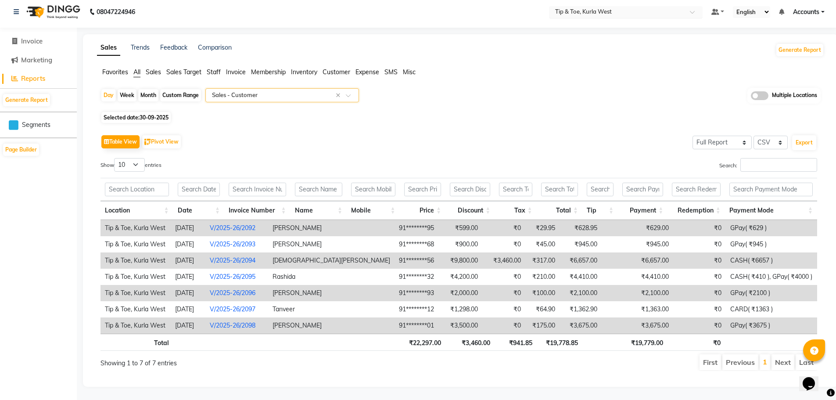
click at [563, 8] on input "text" at bounding box center [616, 12] width 127 height 9
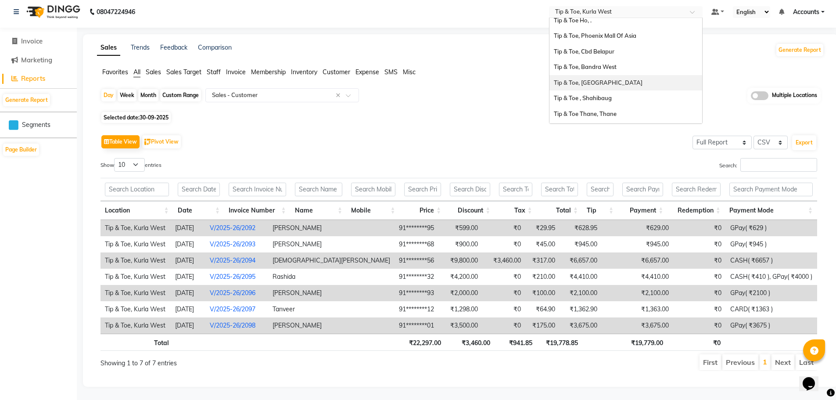
scroll to position [15, 0]
click at [580, 84] on span "Tip & Toe, Bandra West" at bounding box center [585, 87] width 63 height 7
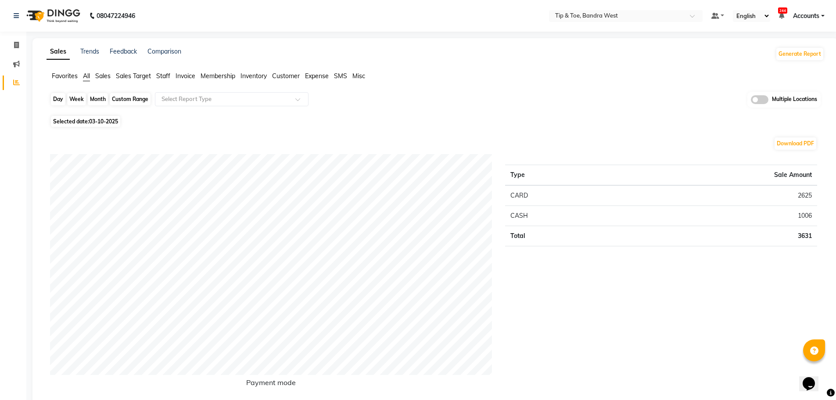
click at [55, 99] on div "Day" at bounding box center [58, 99] width 14 height 12
select select "10"
select select "2025"
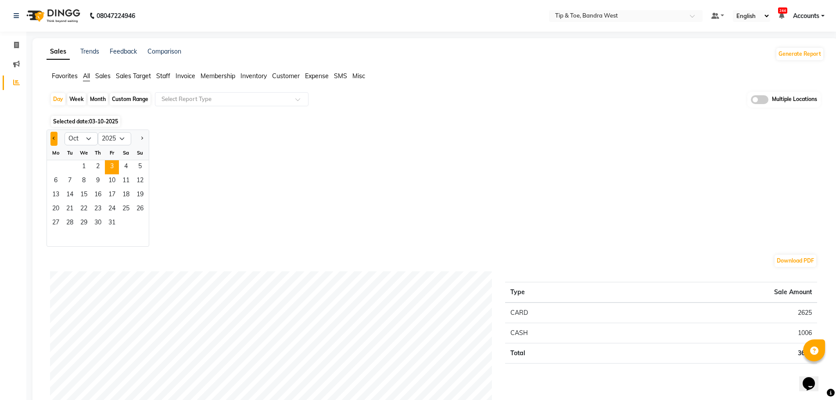
click at [54, 140] on button "Previous month" at bounding box center [53, 139] width 7 height 14
select select "9"
click at [72, 221] on span "30" at bounding box center [70, 223] width 14 height 14
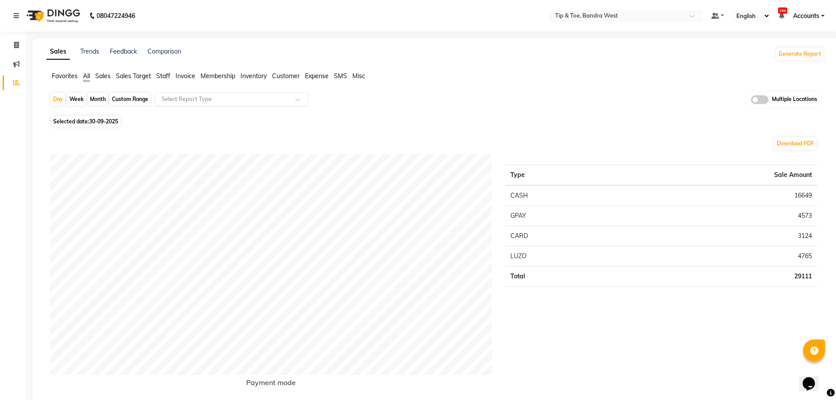
click at [214, 97] on input "text" at bounding box center [223, 99] width 126 height 9
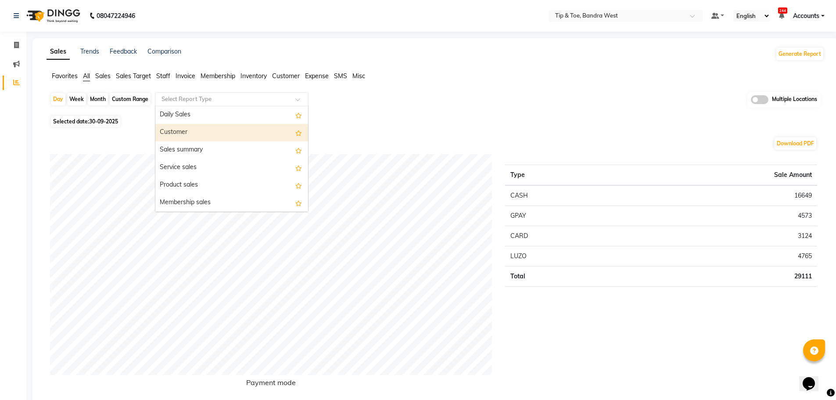
click at [190, 132] on div "Customer" at bounding box center [231, 133] width 153 height 18
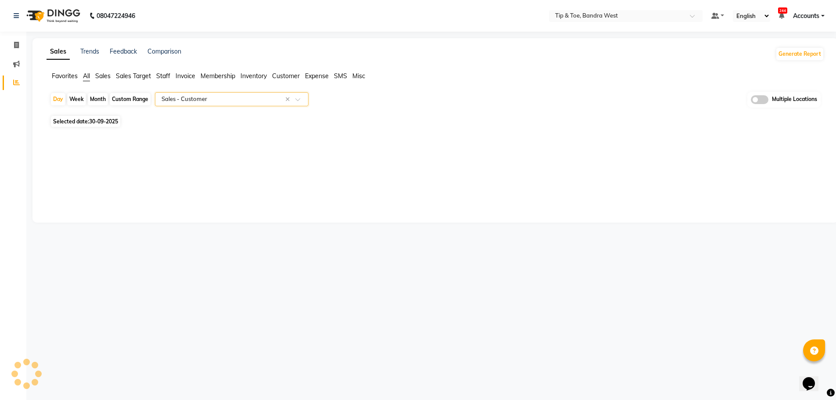
select select "full_report"
select select "csv"
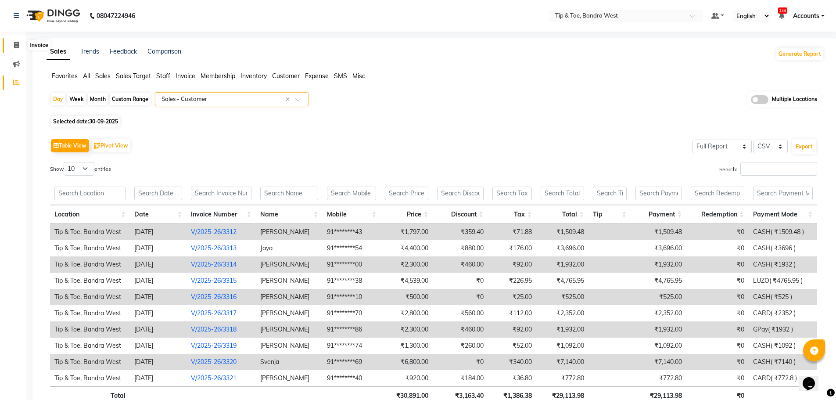
click at [19, 44] on span at bounding box center [16, 45] width 15 height 10
select select "service"
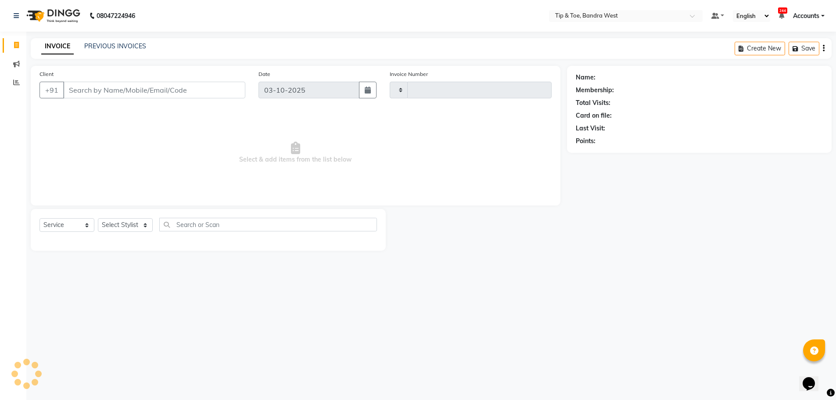
type input "3363"
select select "5957"
click at [121, 46] on link "PREVIOUS INVOICES" at bounding box center [115, 46] width 62 height 8
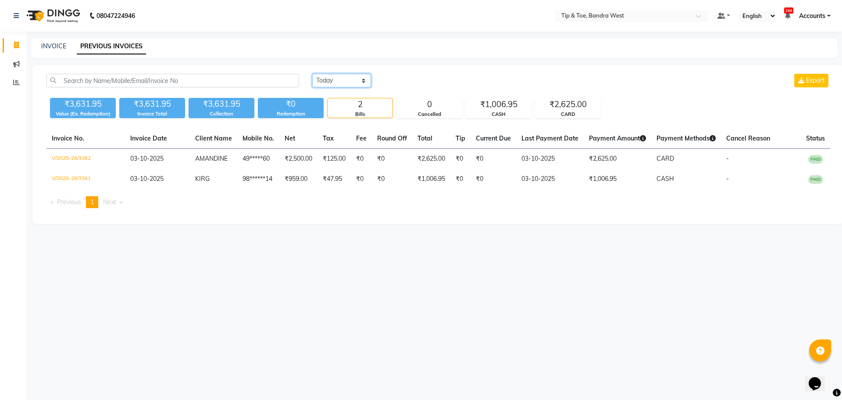
click at [341, 80] on select "Today Yesterday Custom Range" at bounding box center [341, 81] width 59 height 14
select select "range"
click at [312, 74] on select "Today Yesterday Custom Range" at bounding box center [341, 81] width 59 height 14
click at [417, 81] on input "03-10-2025" at bounding box center [413, 81] width 61 height 12
select select "10"
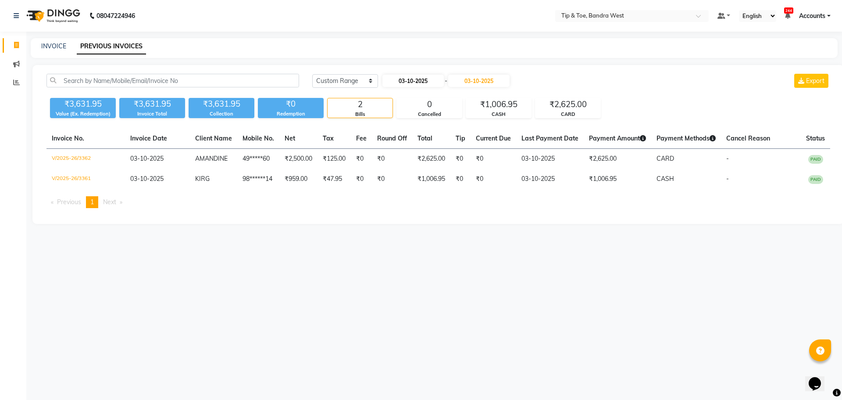
select select "2025"
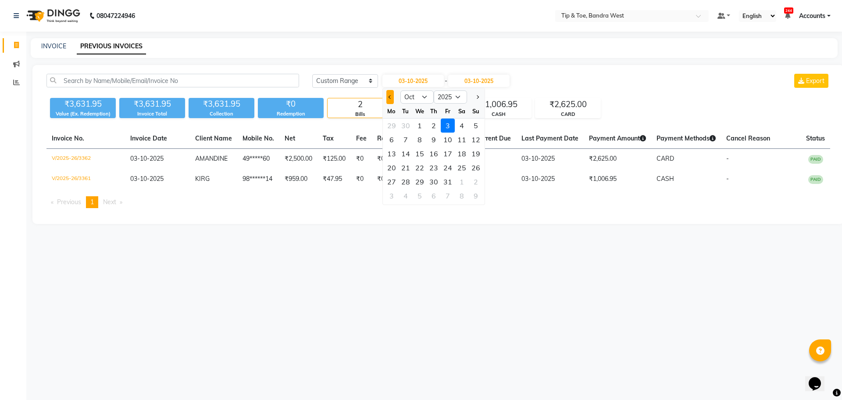
drag, startPoint x: 388, startPoint y: 98, endPoint x: 430, endPoint y: 241, distance: 149.1
click at [388, 99] on button "Previous month" at bounding box center [390, 97] width 7 height 14
select select "9"
click at [409, 182] on div "30" at bounding box center [406, 182] width 14 height 14
type input "30-09-2025"
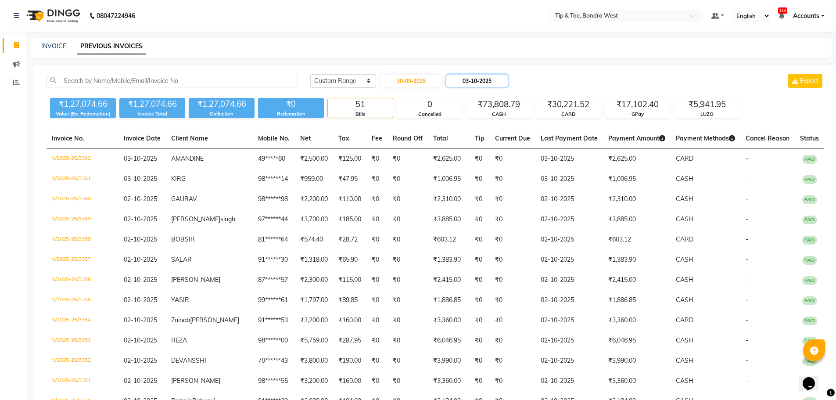
click at [481, 76] on input "03-10-2025" at bounding box center [476, 81] width 61 height 12
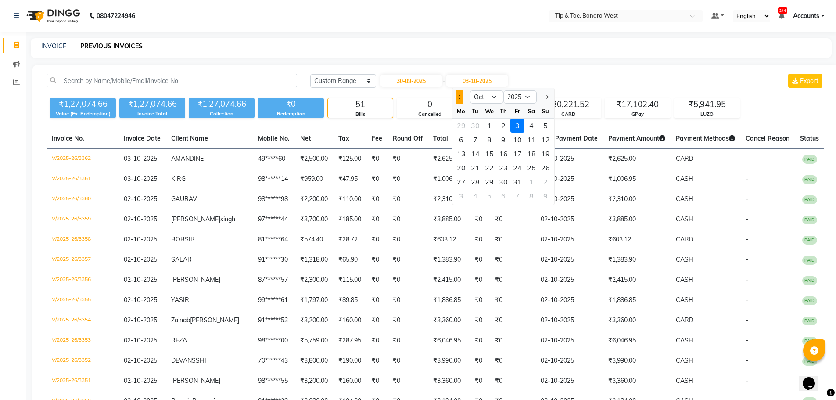
click at [461, 98] on button "Previous month" at bounding box center [459, 97] width 7 height 14
select select "9"
click at [476, 178] on div "30" at bounding box center [475, 182] width 14 height 14
type input "30-09-2025"
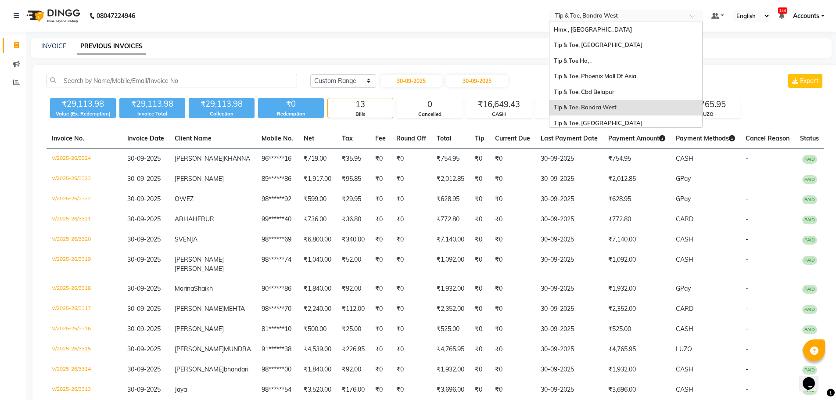
click at [591, 16] on input "text" at bounding box center [616, 16] width 127 height 9
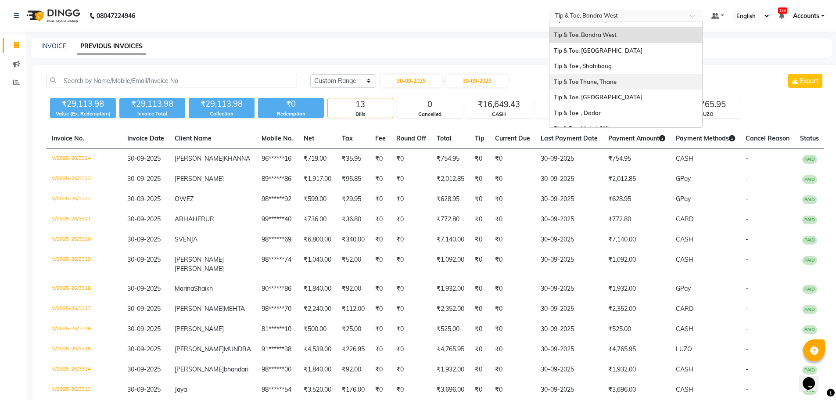
scroll to position [88, 0]
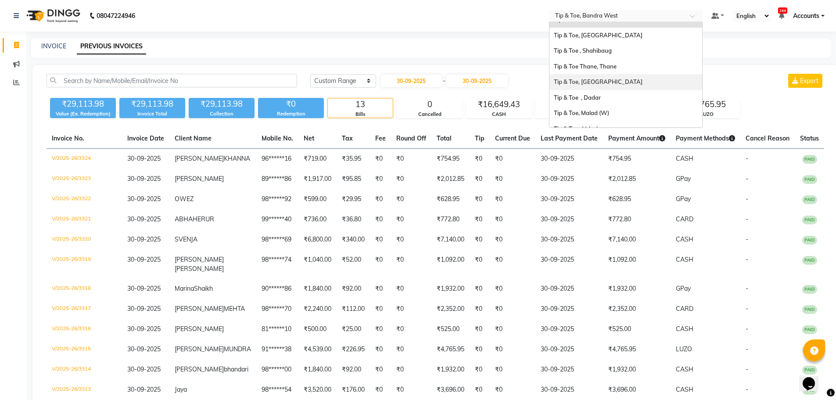
click at [595, 81] on span "Tip & Toe, [GEOGRAPHIC_DATA]" at bounding box center [598, 81] width 89 height 7
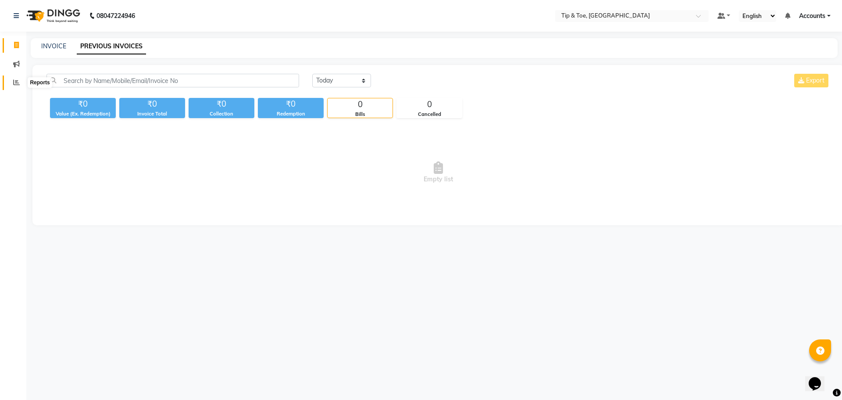
click at [17, 81] on icon at bounding box center [16, 82] width 7 height 7
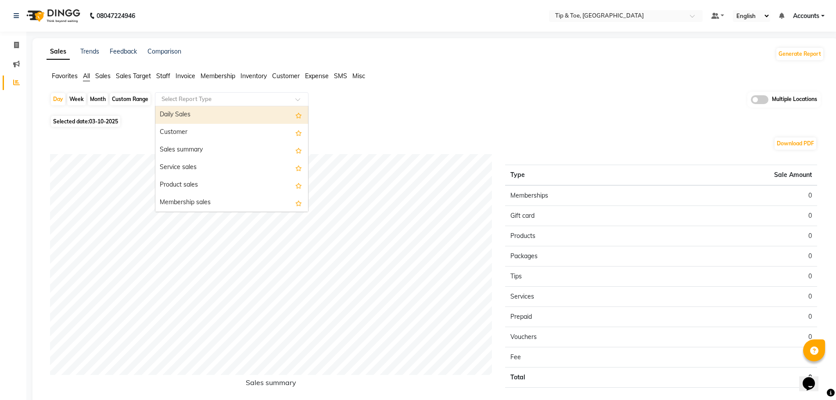
click at [208, 100] on input "text" at bounding box center [223, 99] width 126 height 9
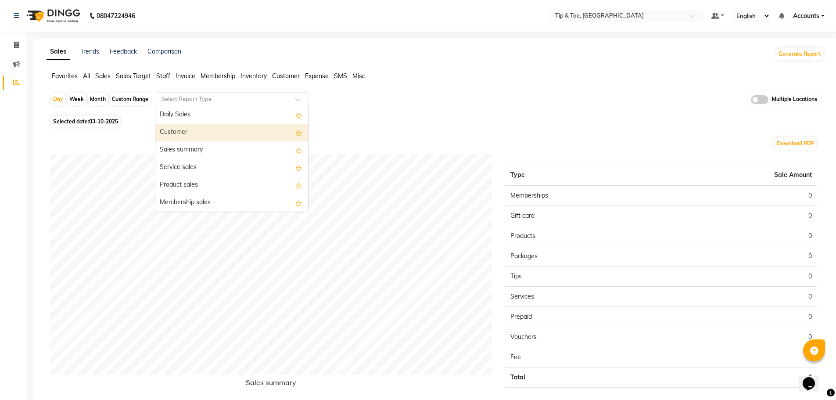
click at [199, 134] on div "Customer" at bounding box center [231, 133] width 153 height 18
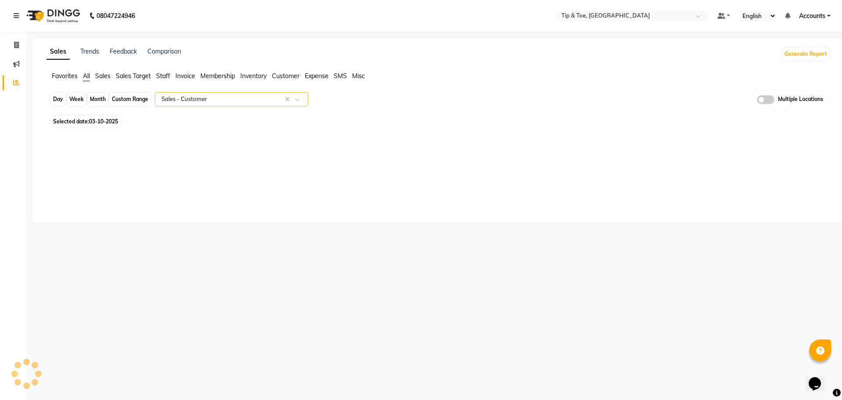
click at [58, 95] on div "Day" at bounding box center [58, 99] width 14 height 12
select select "10"
select select "2025"
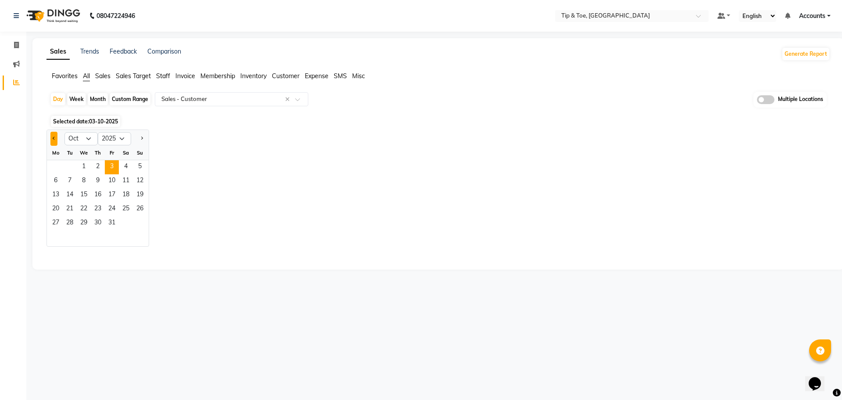
click at [53, 140] on button "Previous month" at bounding box center [53, 139] width 7 height 14
select select "9"
click at [74, 222] on span "30" at bounding box center [70, 223] width 14 height 14
select select "full_report"
select select "csv"
